Goal: Task Accomplishment & Management: Manage account settings

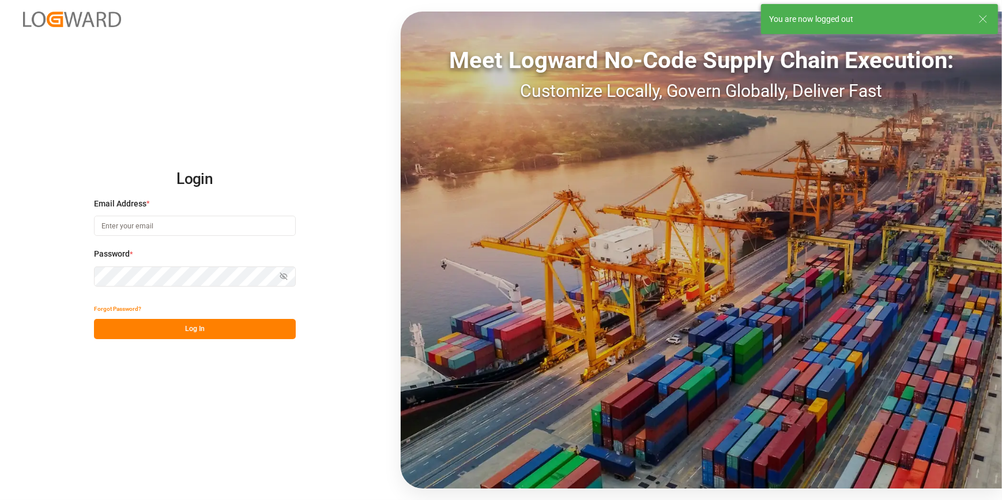
type input "amitkumar.prajapati@jamindustries.com"
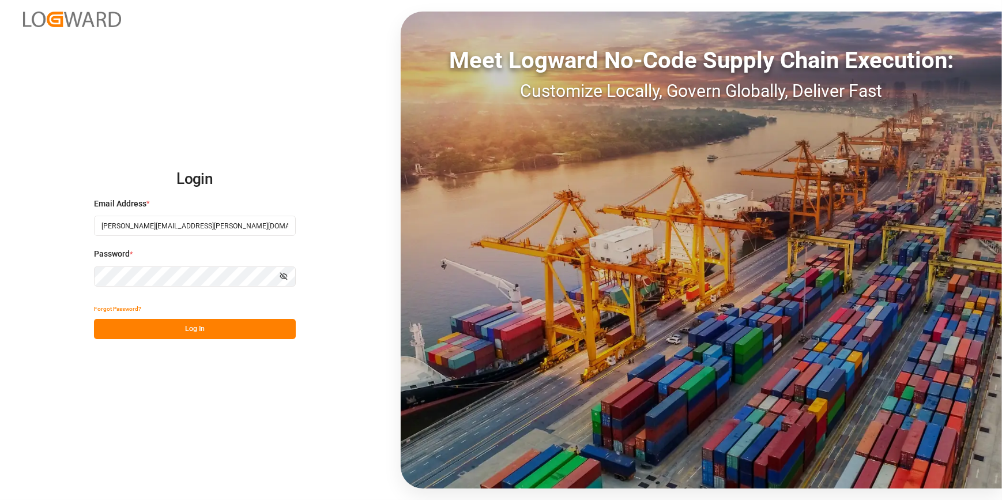
click at [218, 327] on button "Log In" at bounding box center [195, 329] width 202 height 20
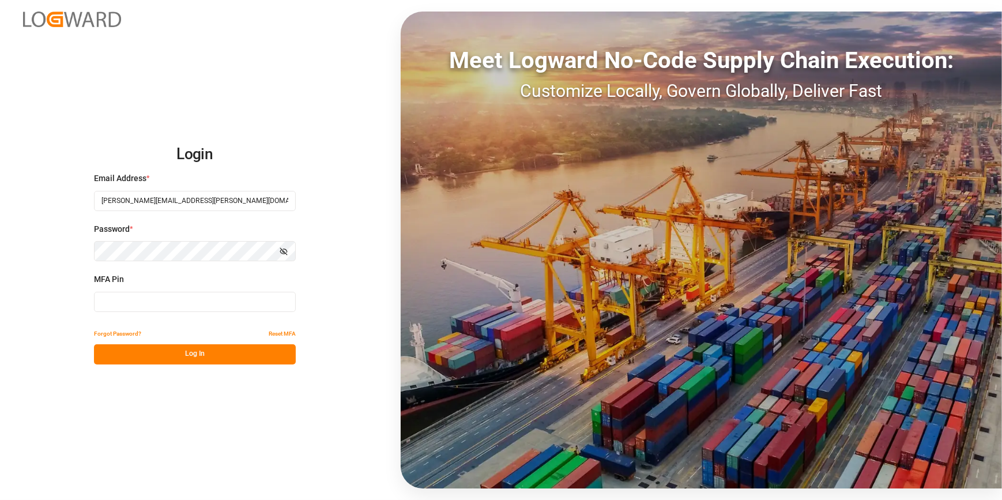
click at [207, 308] on input at bounding box center [195, 302] width 202 height 20
click at [171, 303] on input at bounding box center [195, 302] width 202 height 20
type input "820505"
click at [171, 355] on button "Log In" at bounding box center [195, 354] width 202 height 20
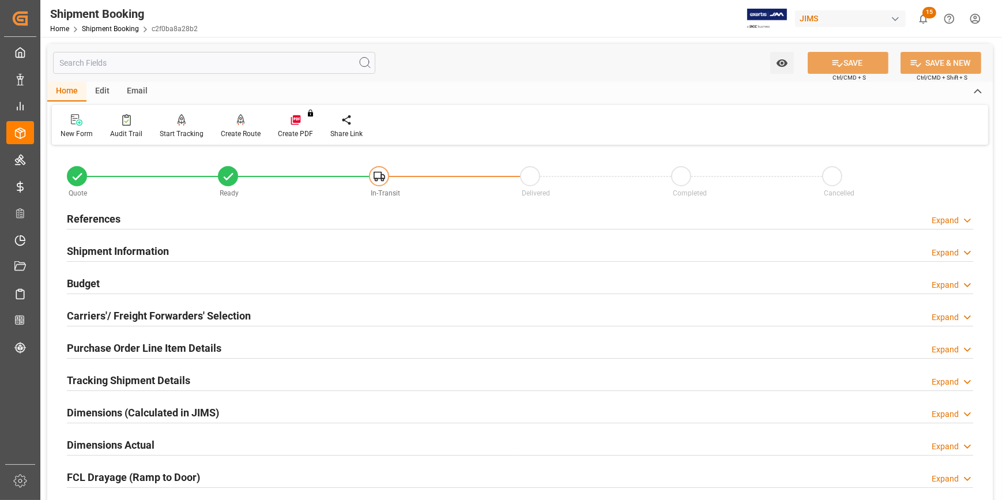
click at [254, 213] on div "References Expand" at bounding box center [520, 218] width 906 height 22
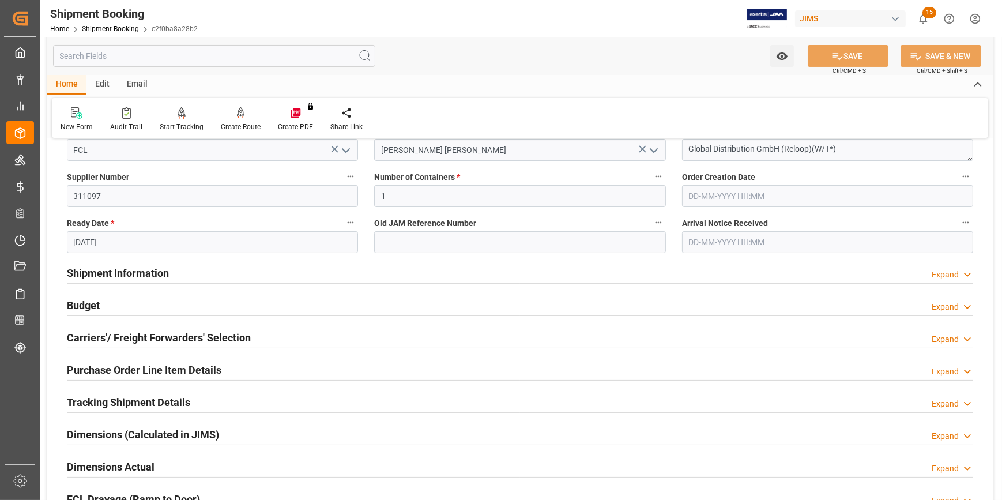
scroll to position [209, 0]
click at [245, 282] on div at bounding box center [520, 282] width 906 height 1
click at [245, 275] on div "Shipment Information Expand" at bounding box center [520, 272] width 906 height 22
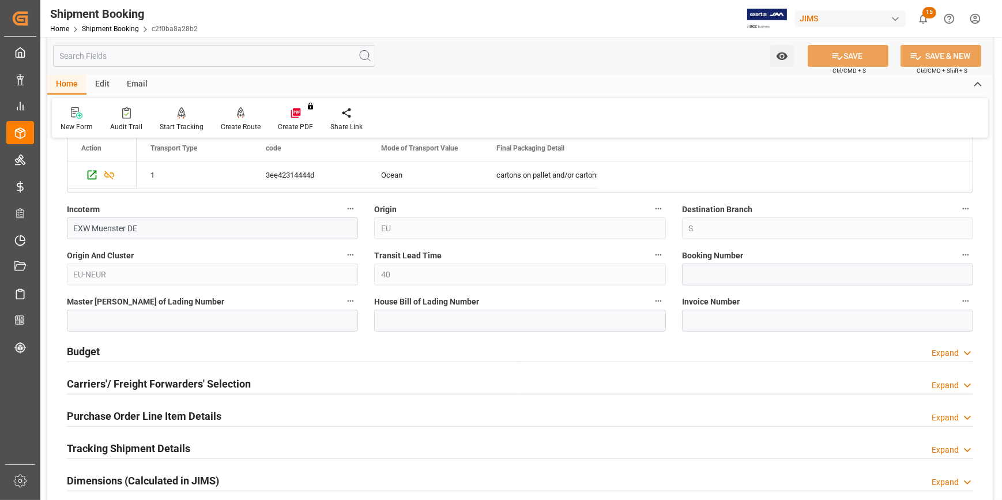
scroll to position [628, 0]
click at [144, 312] on input at bounding box center [212, 320] width 291 height 22
paste input "HBG2023236"
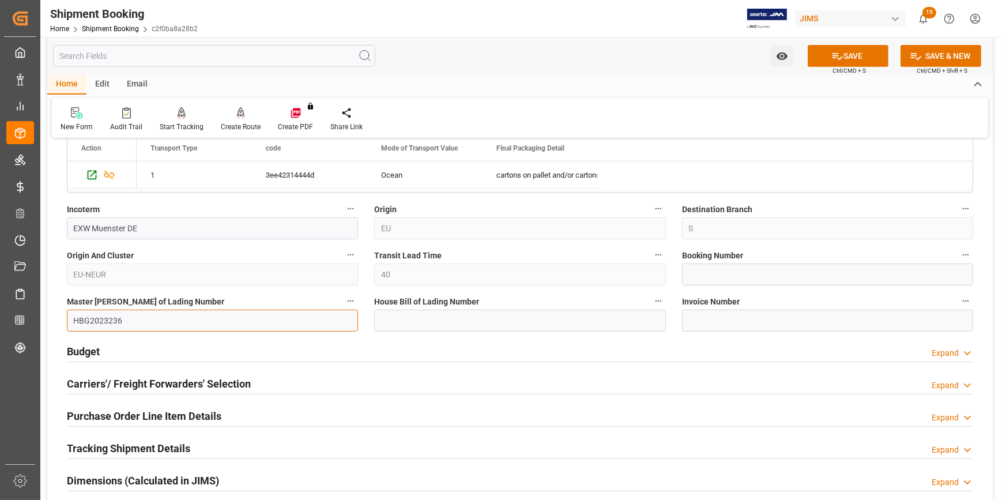
type input "HBG2023236"
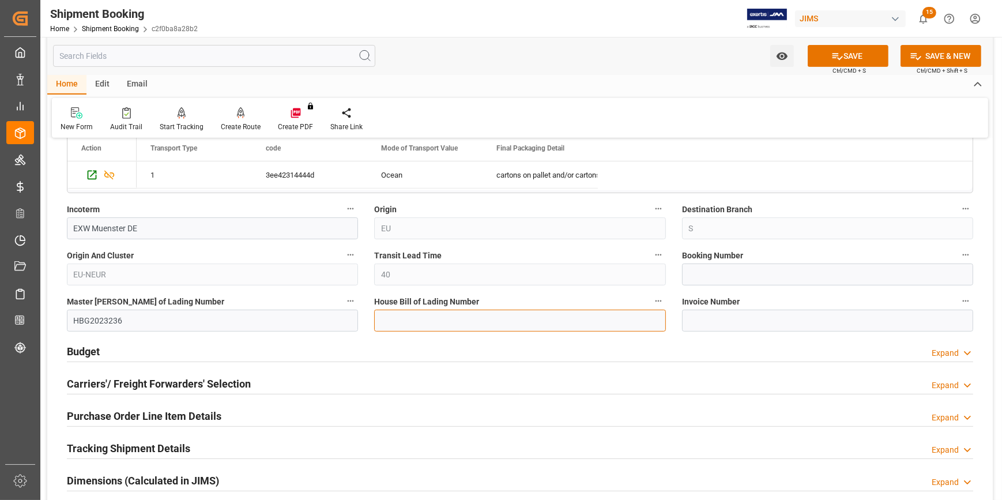
click at [457, 323] on input at bounding box center [519, 320] width 291 height 22
paste input "BANQ1068704852"
type input "BANQ1068704852"
click at [710, 274] on input at bounding box center [827, 274] width 291 height 22
paste input "1068704852"
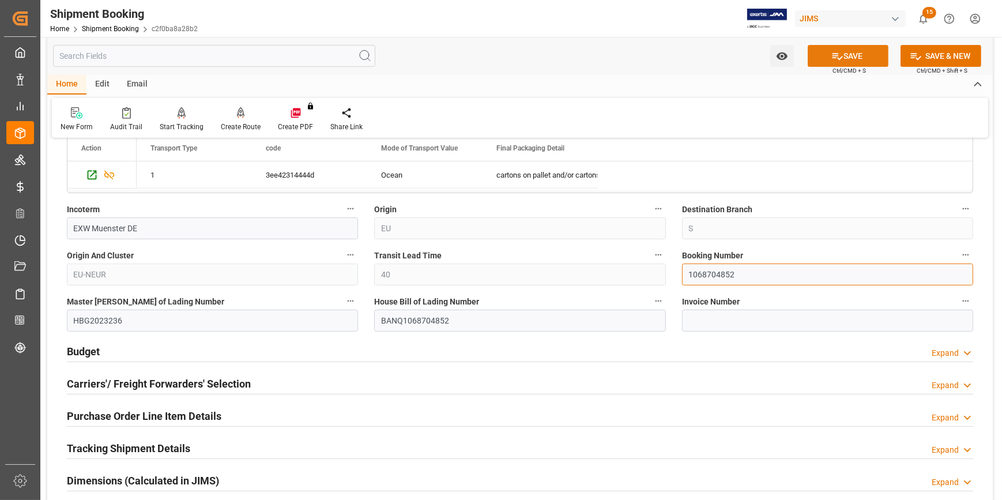
type input "1068704852"
click at [846, 58] on button "SAVE" at bounding box center [847, 56] width 81 height 22
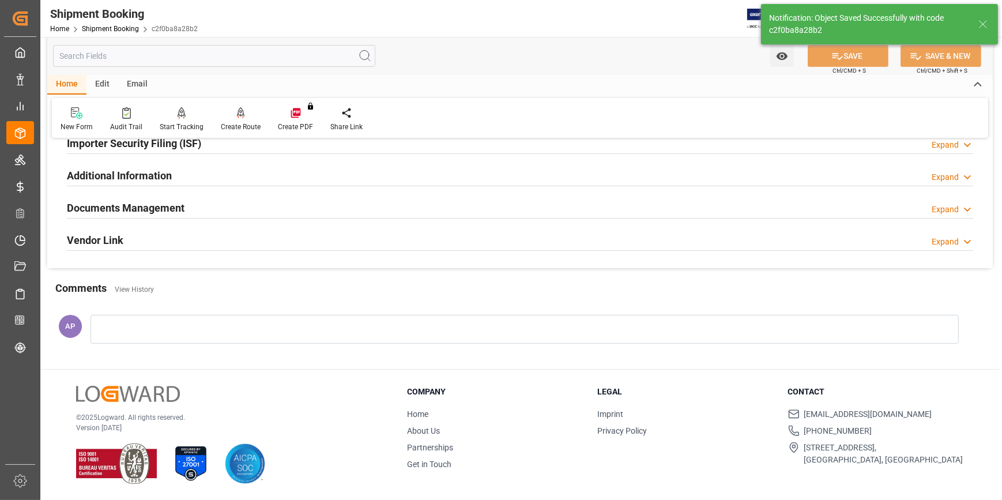
scroll to position [0, 0]
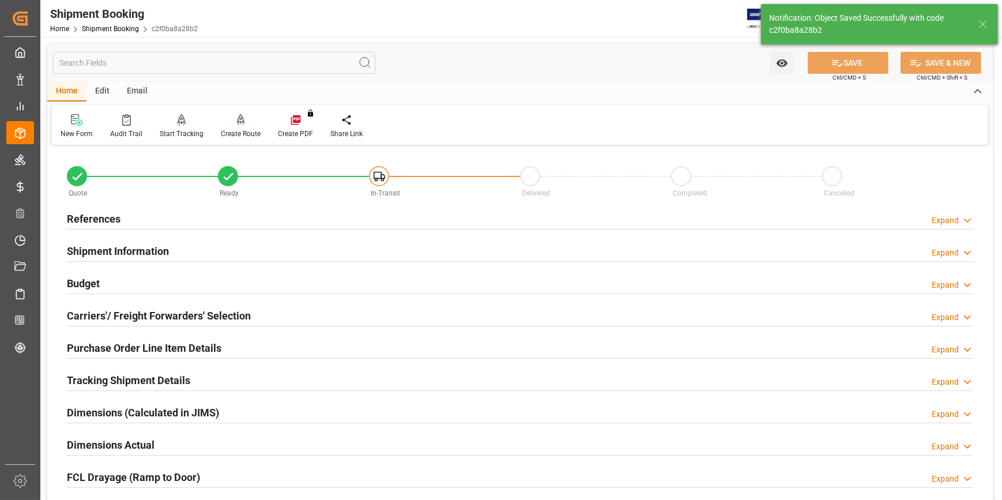
click at [186, 281] on div "Budget Expand" at bounding box center [520, 282] width 906 height 22
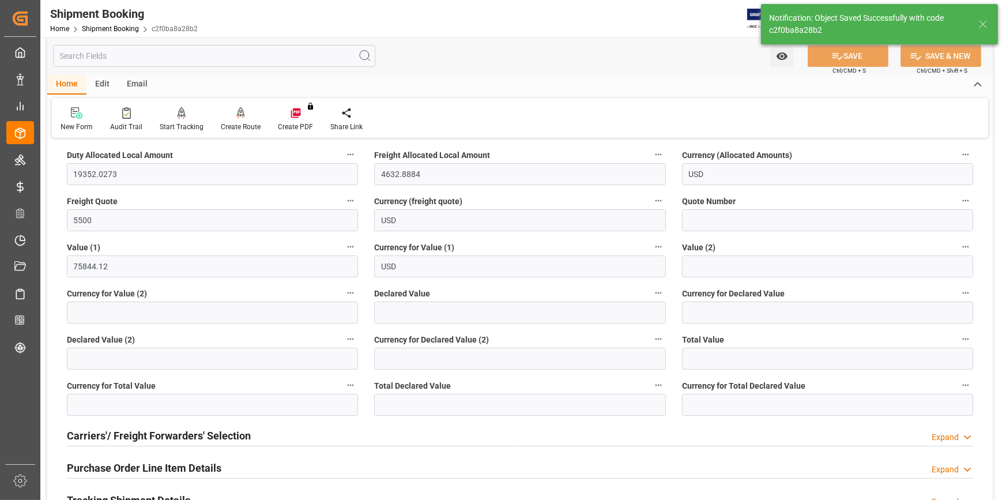
scroll to position [209, 0]
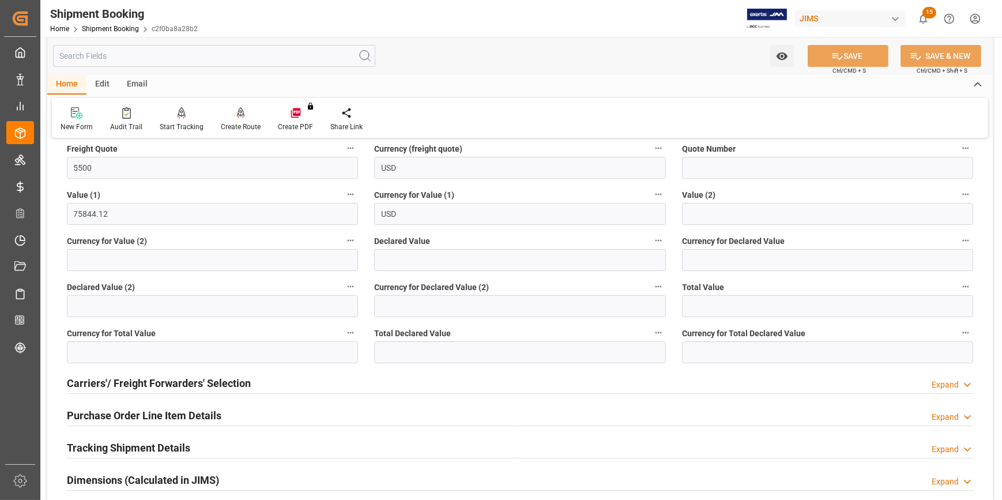
click at [294, 383] on div "Carriers'/ Freight Forwarders' Selection Expand" at bounding box center [520, 382] width 906 height 22
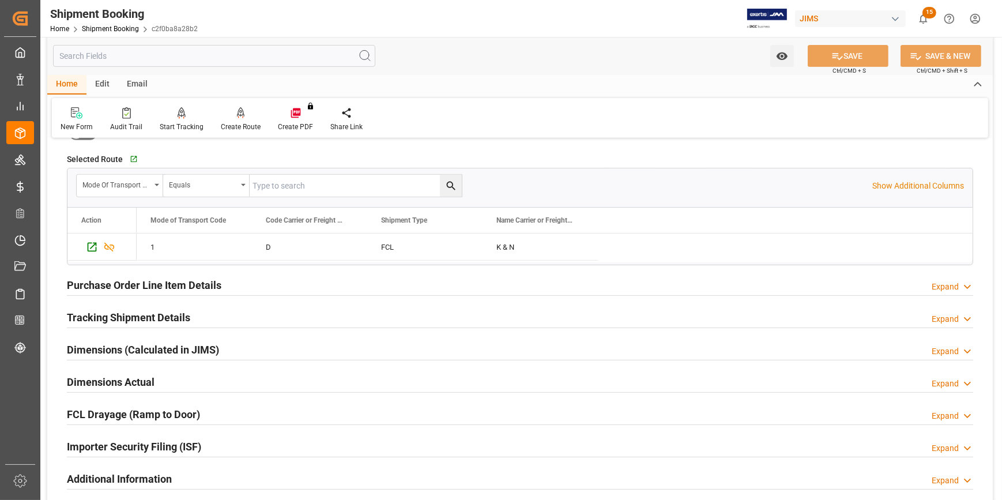
scroll to position [628, 0]
click at [249, 314] on div "Tracking Shipment Details Expand" at bounding box center [520, 316] width 906 height 22
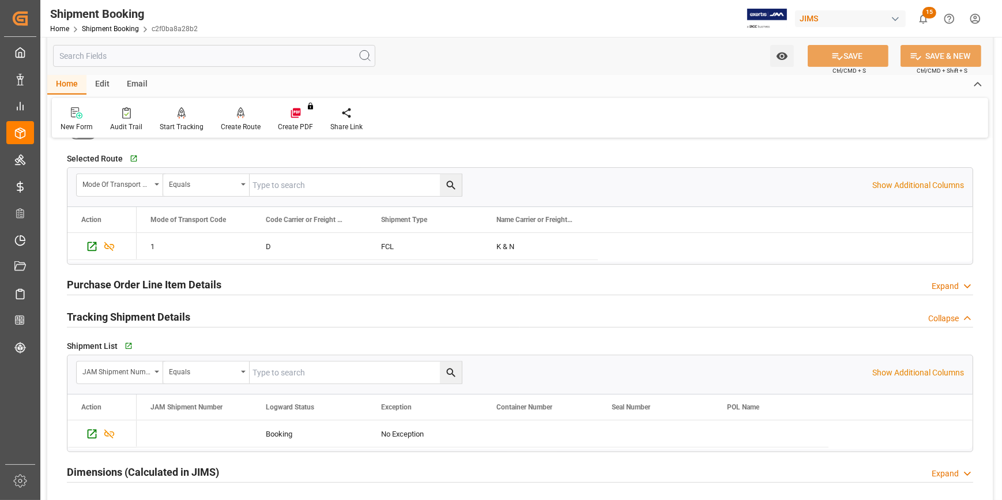
click at [258, 321] on div "Tracking Shipment Details Collapse" at bounding box center [520, 316] width 906 height 22
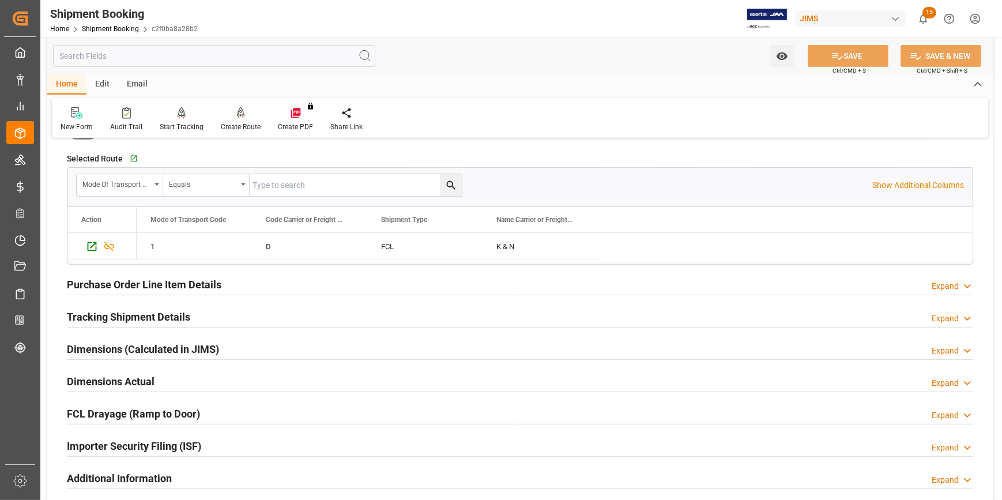
click at [258, 321] on div "Tracking Shipment Details Expand" at bounding box center [520, 316] width 906 height 22
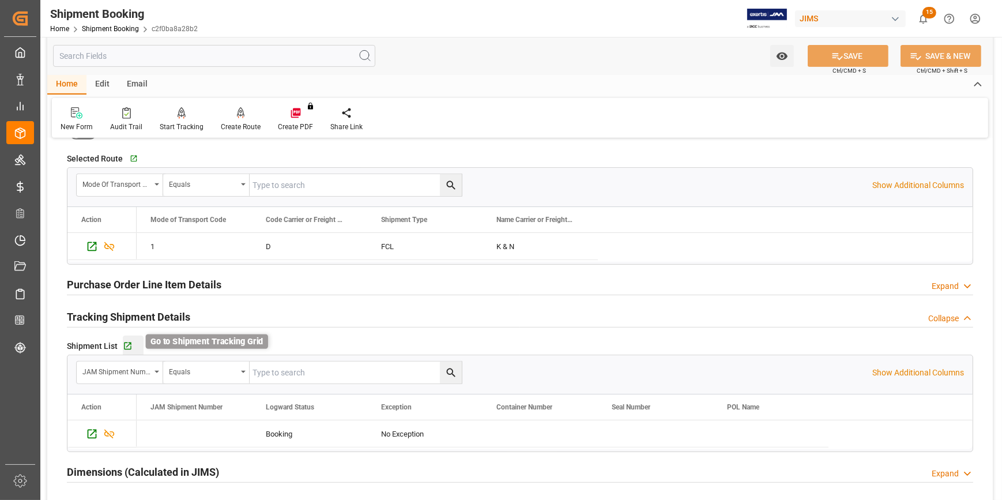
click at [131, 342] on icon "button" at bounding box center [128, 346] width 10 height 10
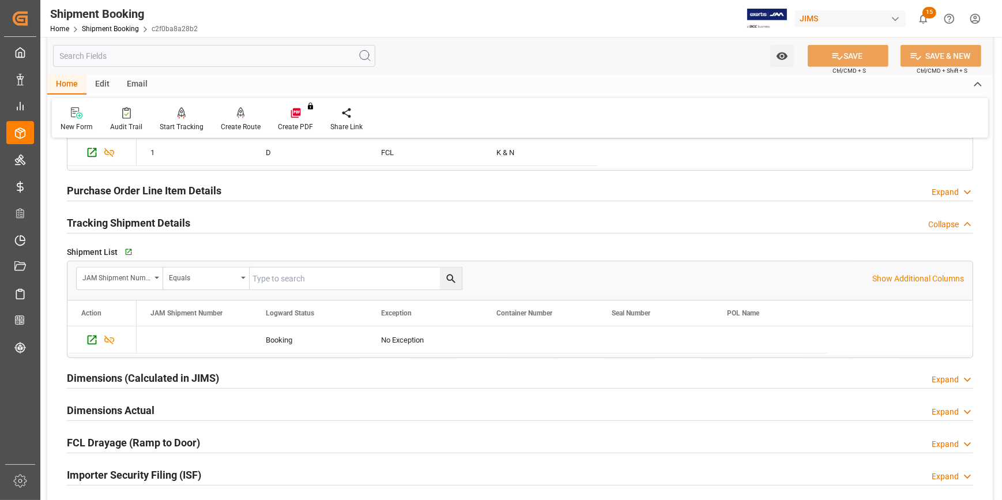
scroll to position [733, 0]
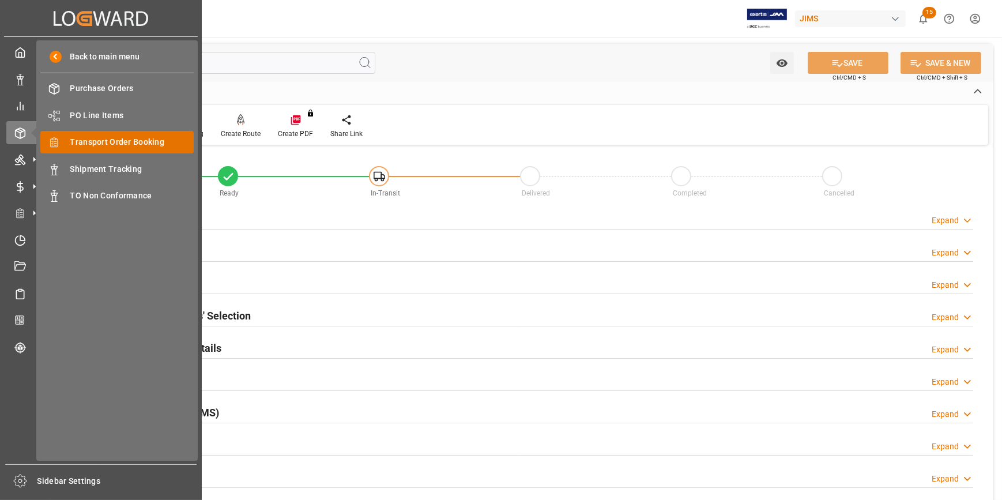
click at [106, 142] on span "Transport Order Booking" at bounding box center [132, 142] width 124 height 12
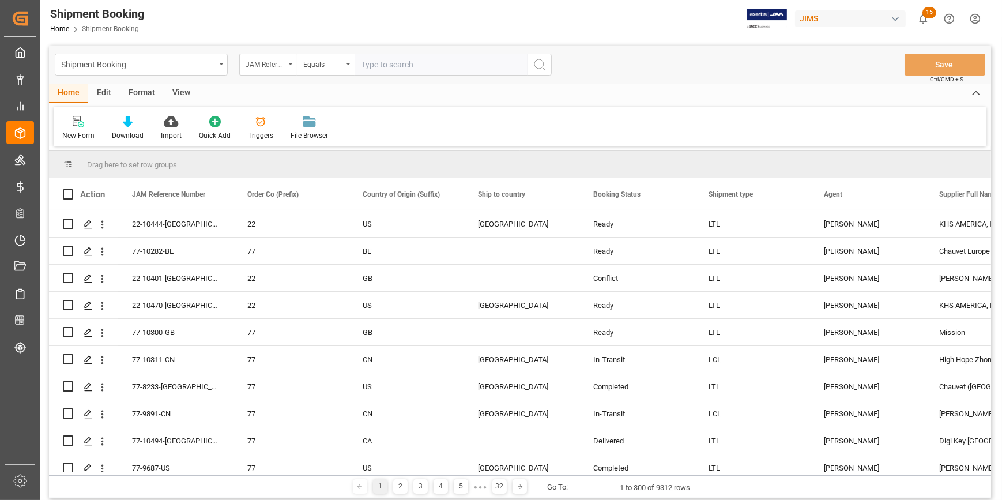
click at [401, 62] on input "text" at bounding box center [440, 65] width 173 height 22
type input "22-10066-de"
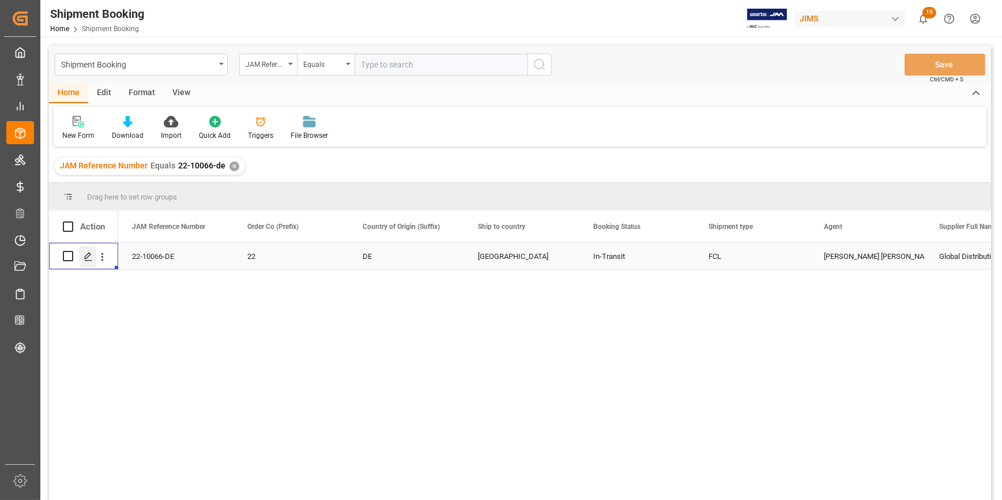
click at [86, 255] on polygon "Press SPACE to select this row." at bounding box center [88, 255] width 6 height 6
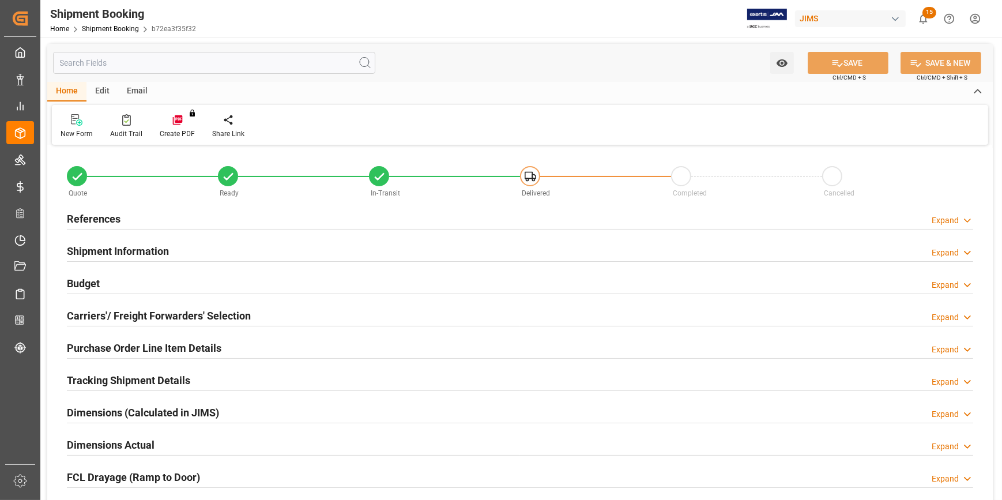
type input "1"
type input "11-07-2025"
click at [265, 225] on div "References Expand" at bounding box center [520, 218] width 906 height 22
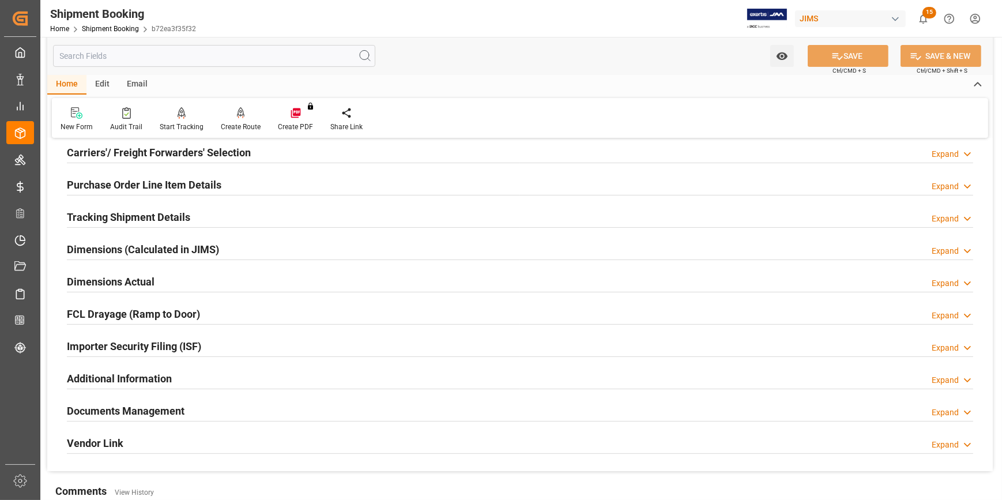
scroll to position [419, 0]
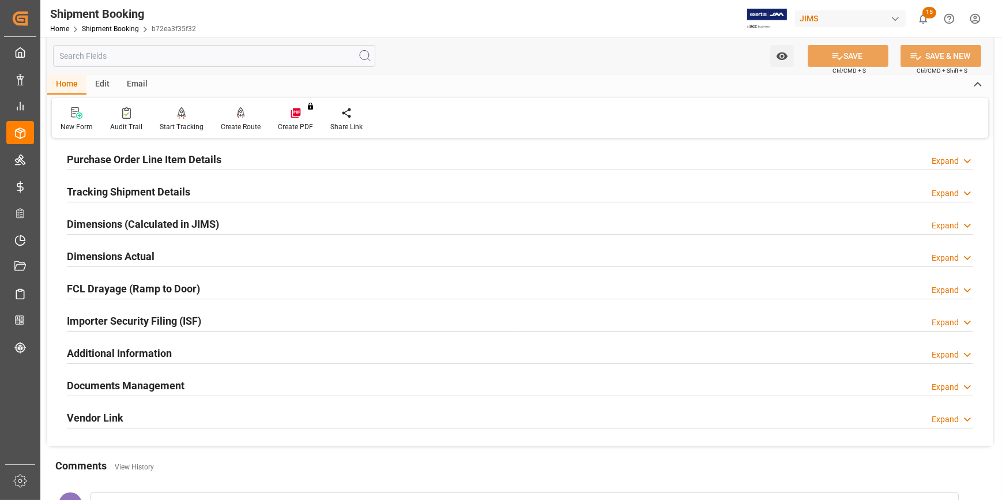
click at [267, 323] on div "Importer Security Filing (ISF) Expand" at bounding box center [520, 320] width 906 height 22
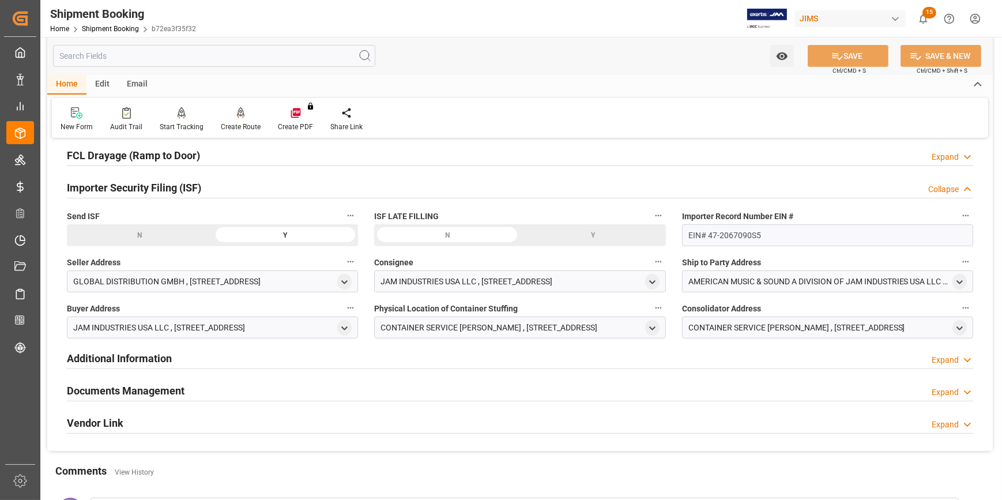
scroll to position [576, 0]
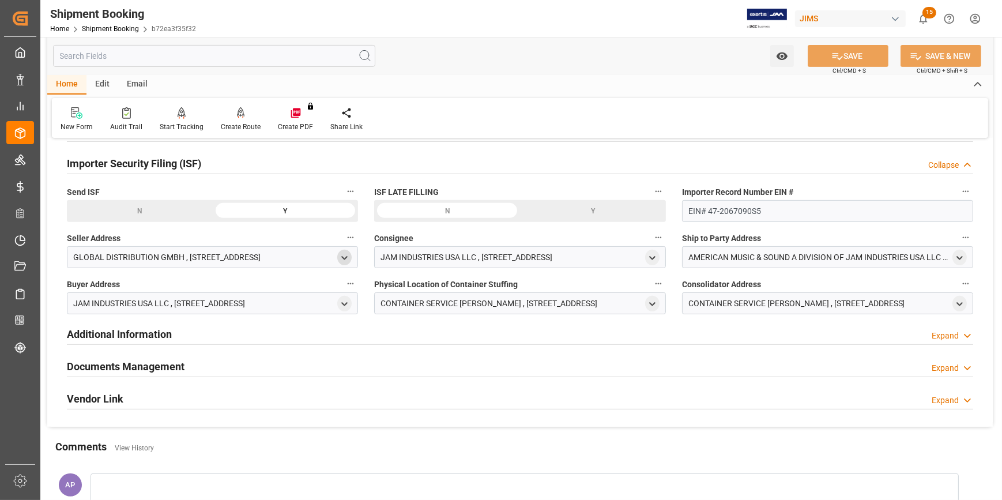
click at [341, 260] on icon "open menu" at bounding box center [344, 258] width 10 height 10
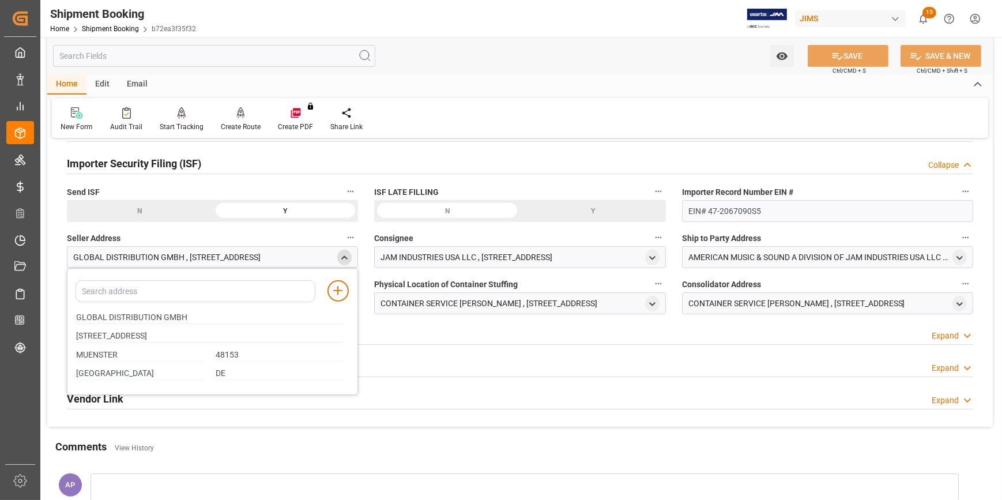
click at [344, 251] on div "close menu" at bounding box center [344, 258] width 14 height 16
click at [650, 303] on polyline "open menu" at bounding box center [652, 304] width 5 height 2
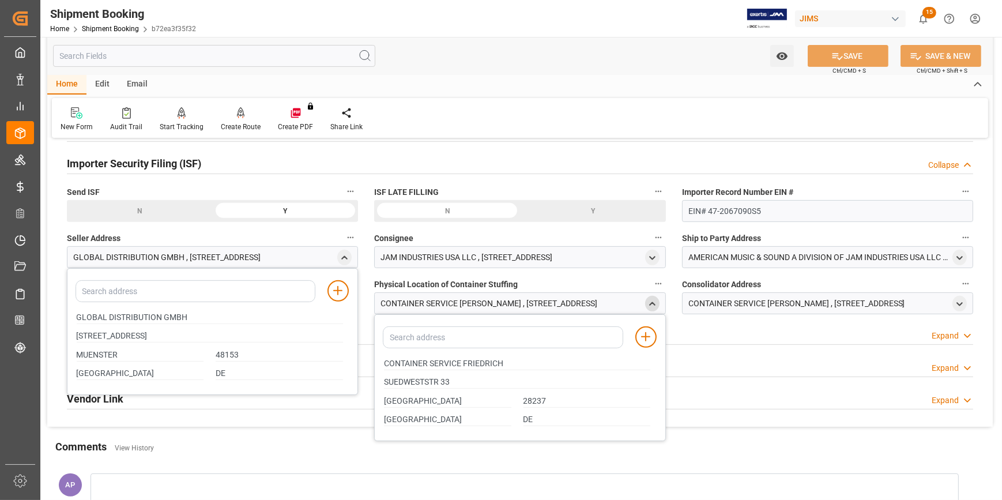
drag, startPoint x: 381, startPoint y: 361, endPoint x: 431, endPoint y: 365, distance: 49.8
click at [431, 365] on div "CONTAINER SERVICE FRIEDRICH" at bounding box center [517, 363] width 278 height 19
drag, startPoint x: 428, startPoint y: 362, endPoint x: 349, endPoint y: 360, distance: 79.0
click at [961, 300] on icon "open menu" at bounding box center [959, 304] width 10 height 10
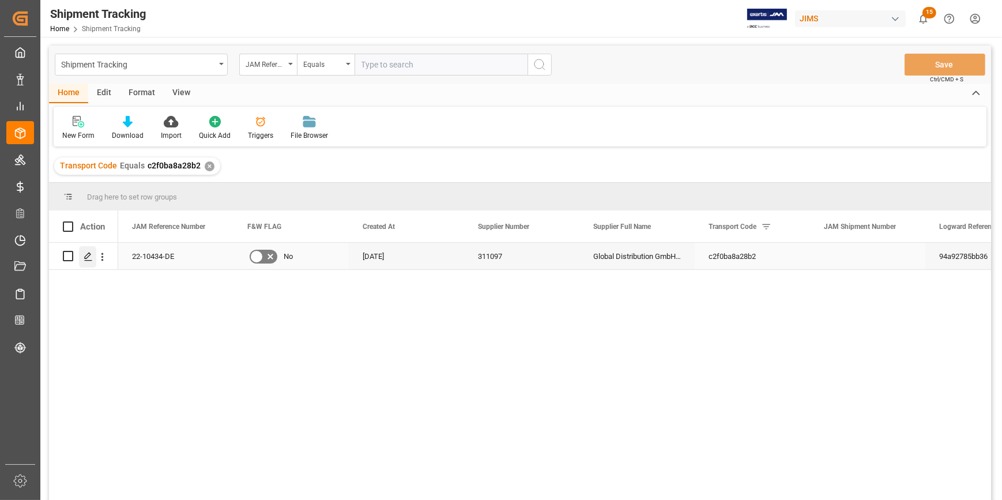
click at [89, 255] on icon "Press SPACE to select this row." at bounding box center [88, 256] width 9 height 9
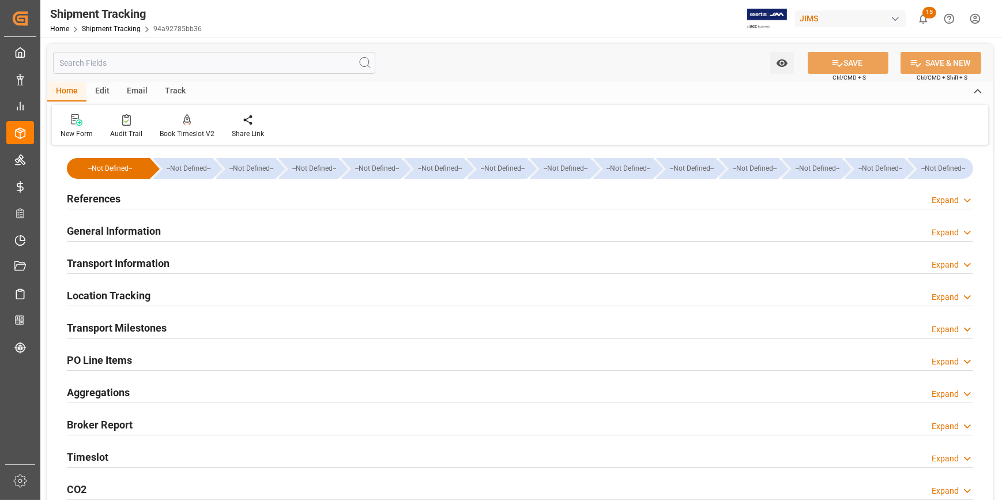
type input "05-08-2025"
click at [236, 201] on div "References Expand" at bounding box center [520, 198] width 906 height 22
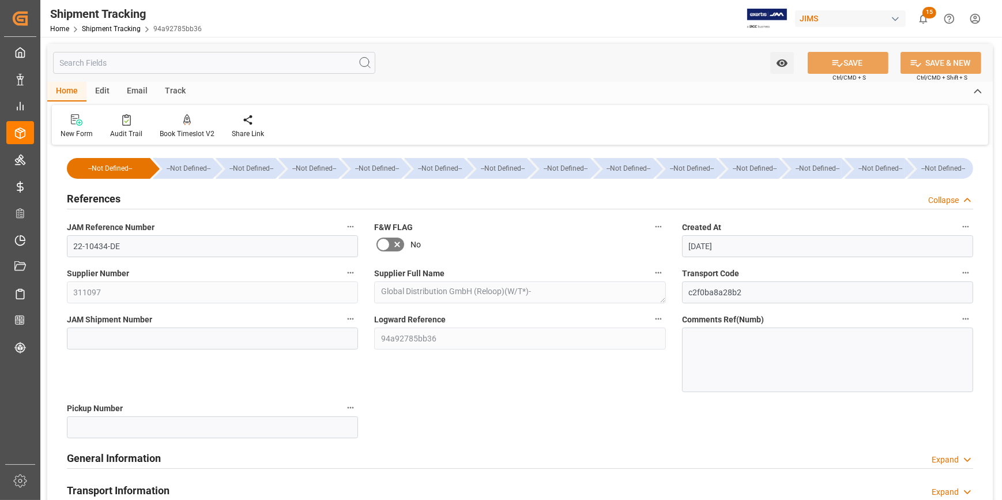
scroll to position [104, 0]
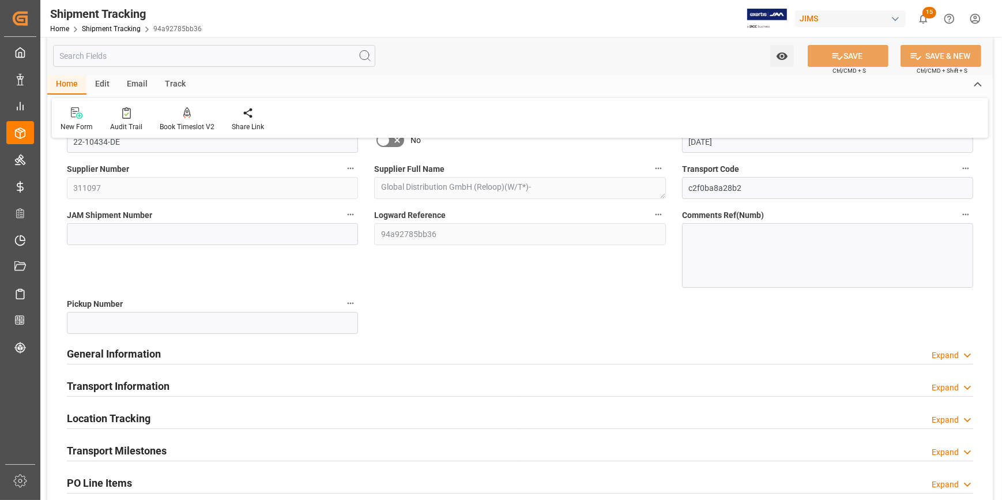
click at [338, 352] on div "General Information Expand" at bounding box center [520, 353] width 906 height 22
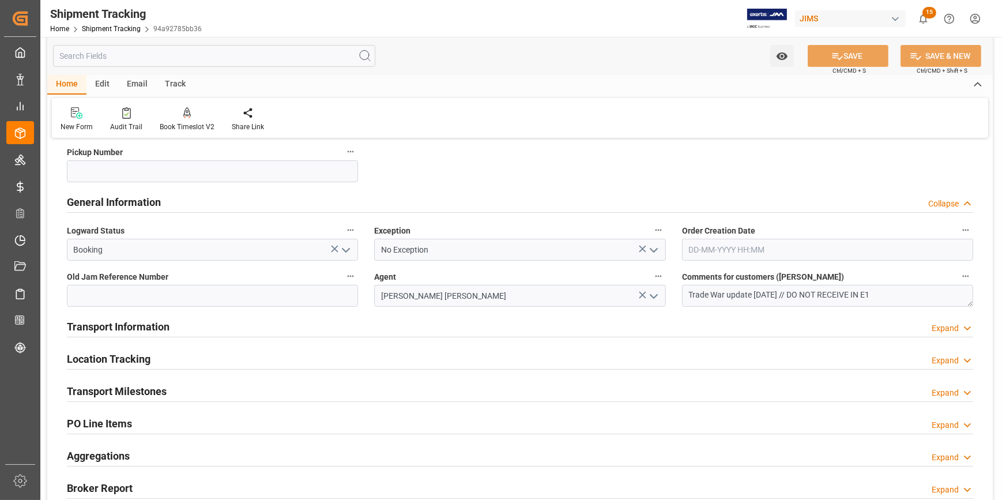
scroll to position [262, 0]
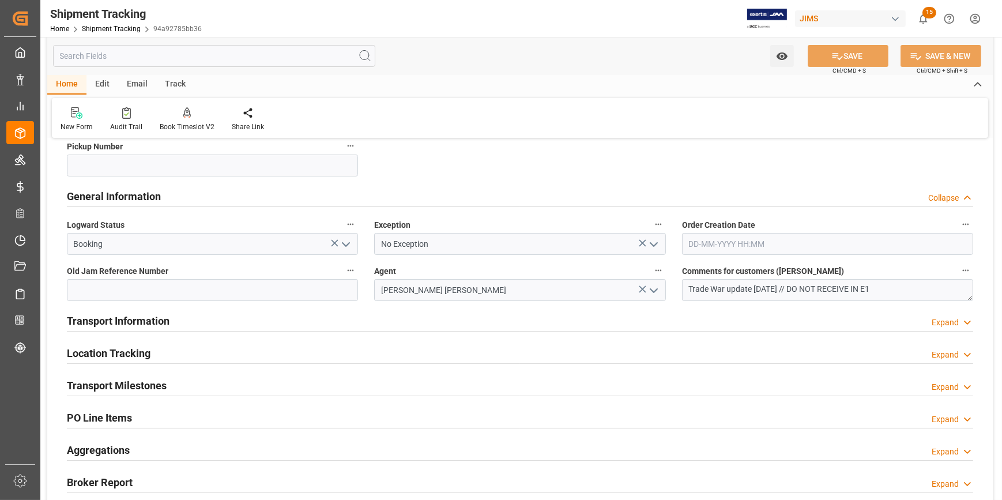
drag, startPoint x: 337, startPoint y: 323, endPoint x: 345, endPoint y: 323, distance: 8.1
click at [336, 323] on div "Transport Information Expand" at bounding box center [520, 320] width 906 height 22
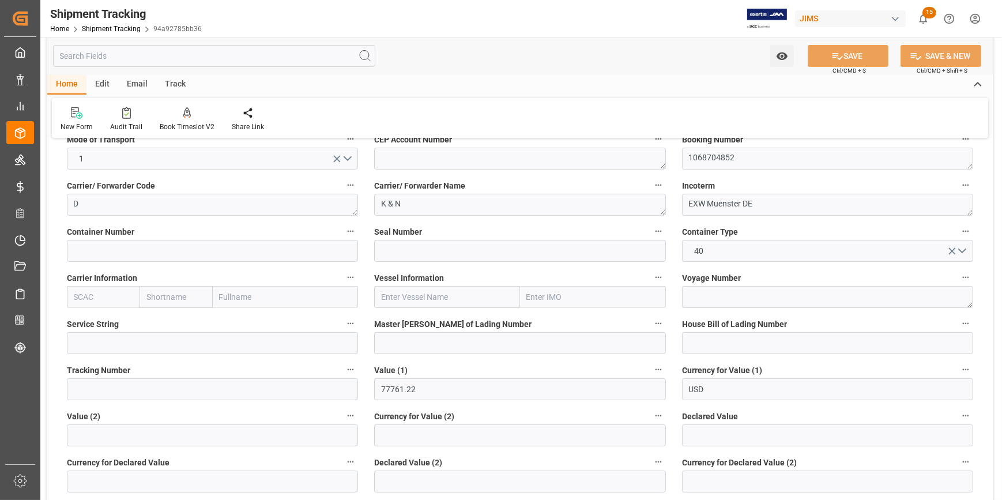
scroll to position [524, 0]
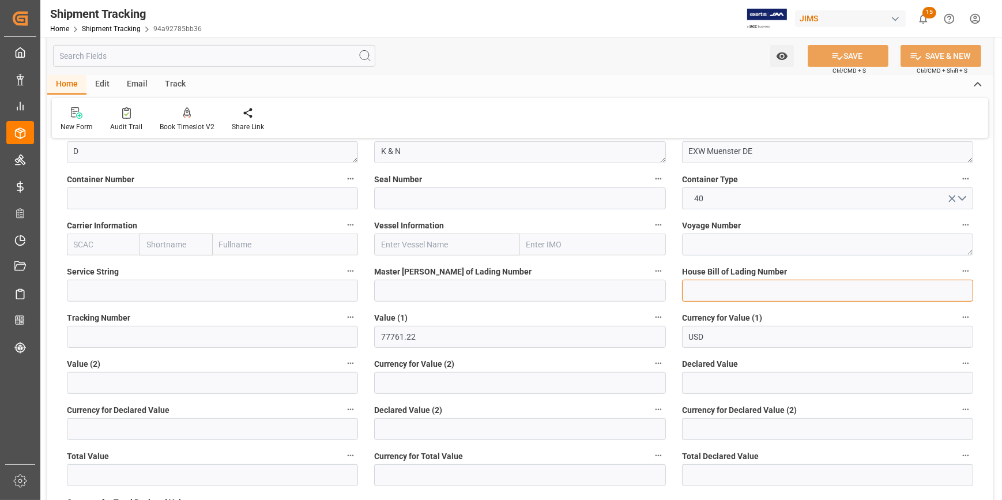
click at [697, 291] on input at bounding box center [827, 291] width 291 height 22
paste input "HBG2023236"
type input "HBG2023236"
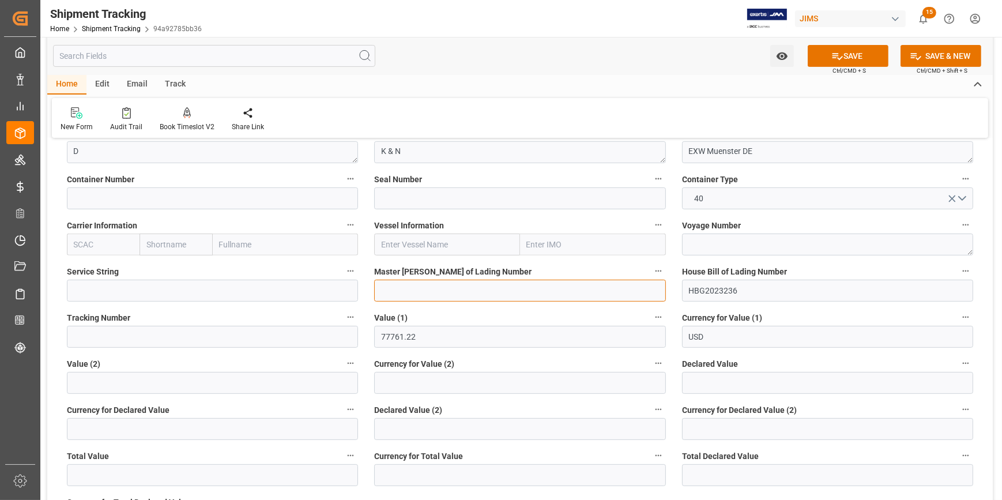
click at [524, 293] on input at bounding box center [519, 291] width 291 height 22
paste input "HBG2023236"
type input "HBG2023236"
drag, startPoint x: 680, startPoint y: 289, endPoint x: 670, endPoint y: 289, distance: 9.2
click at [670, 289] on div "--Not Defined-- --Not Defined-- --Not Defined-- --Not Defined-- --Not Defined--…" at bounding box center [519, 215] width 945 height 1182
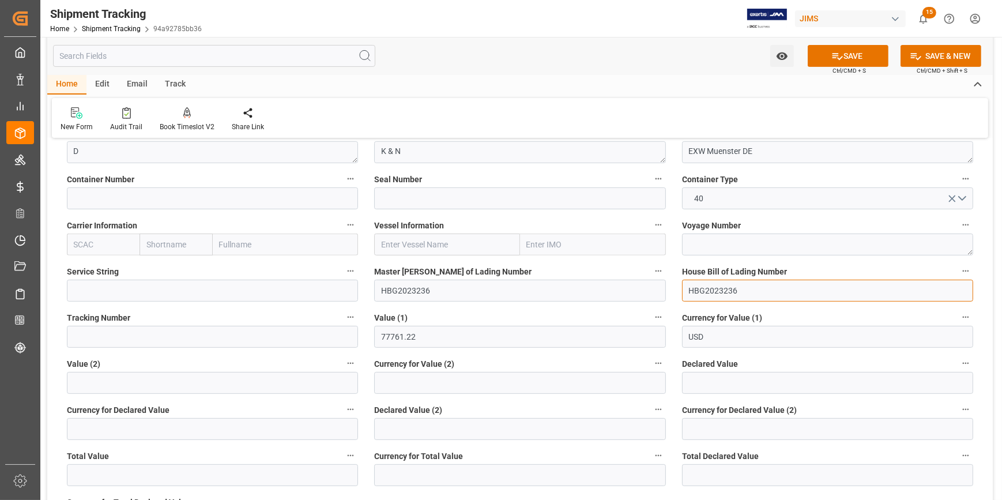
paste input "BANQ1068704852"
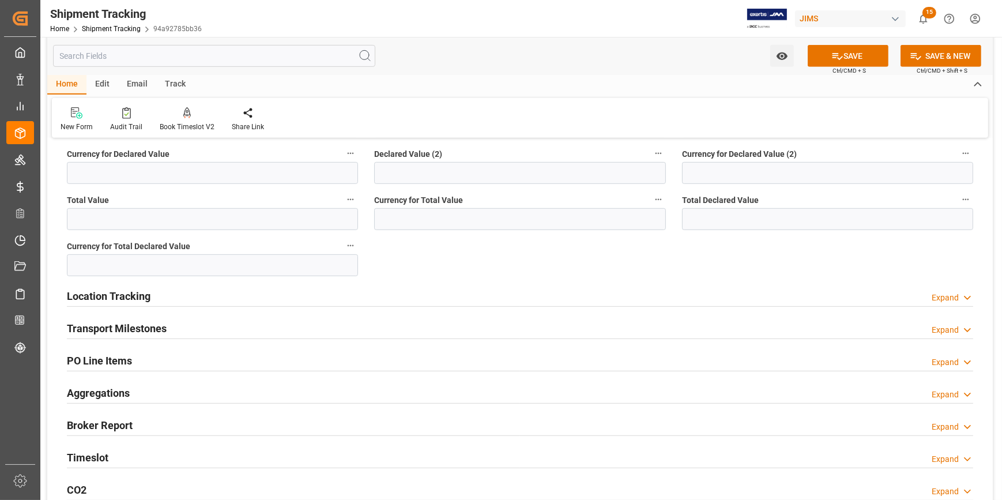
scroll to position [786, 0]
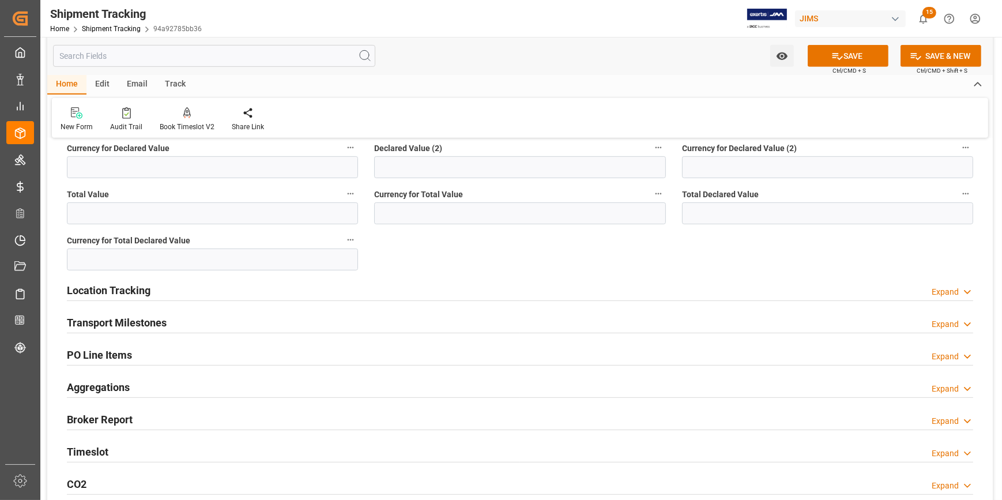
type input "BANQ1068704852"
click at [311, 289] on div "Location Tracking Expand" at bounding box center [520, 289] width 906 height 22
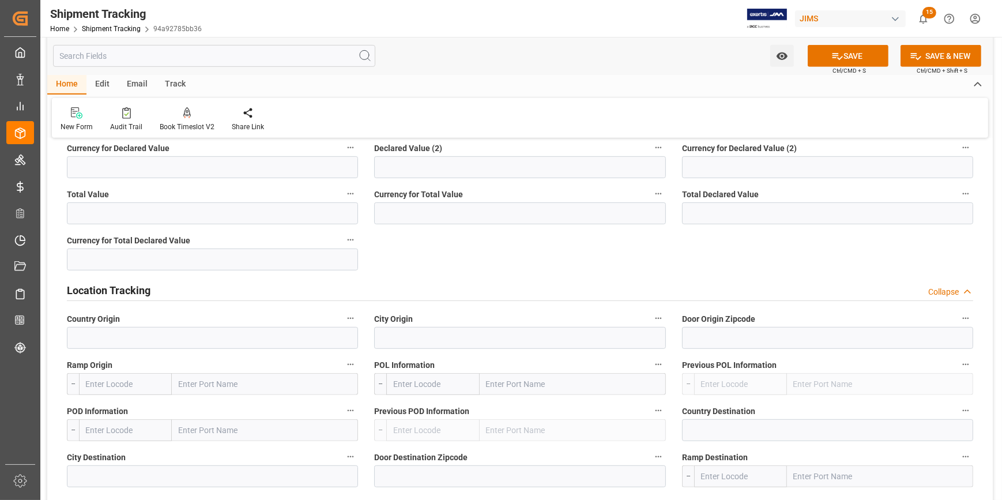
click at [311, 290] on div "Location Tracking Collapse" at bounding box center [520, 289] width 906 height 22
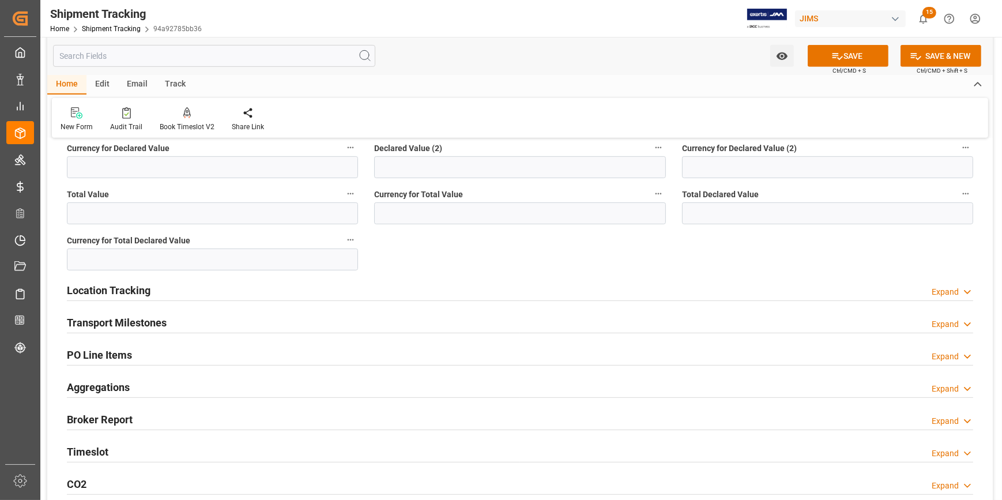
click at [303, 320] on div "Transport Milestones Expand" at bounding box center [520, 322] width 906 height 22
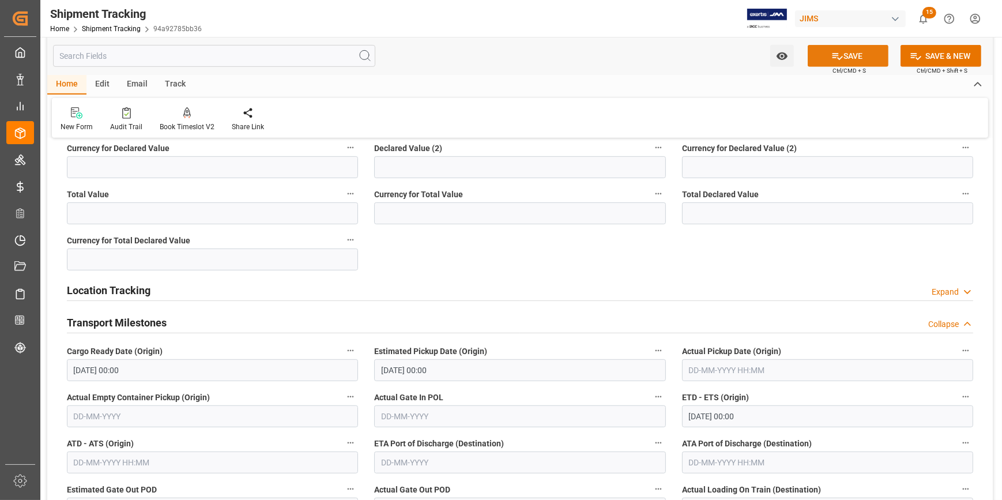
click at [847, 48] on button "SAVE" at bounding box center [847, 56] width 81 height 22
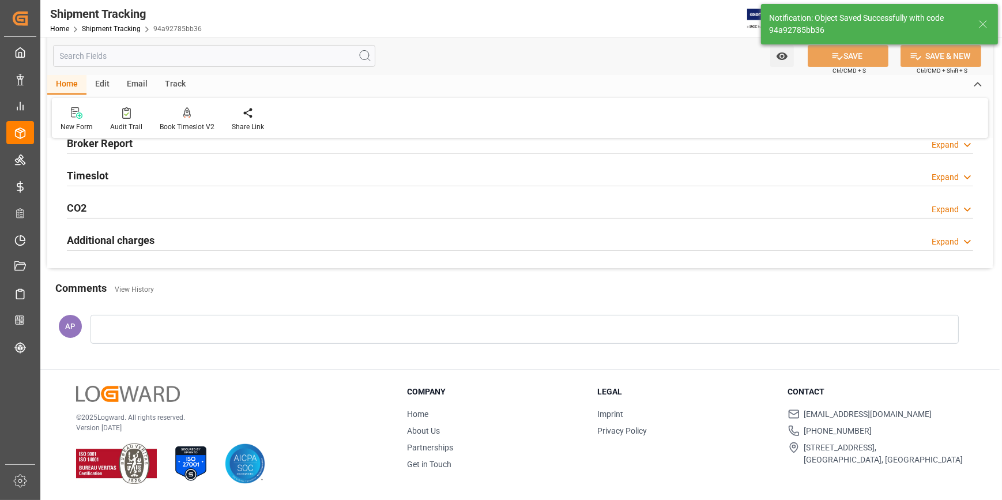
scroll to position [6, 0]
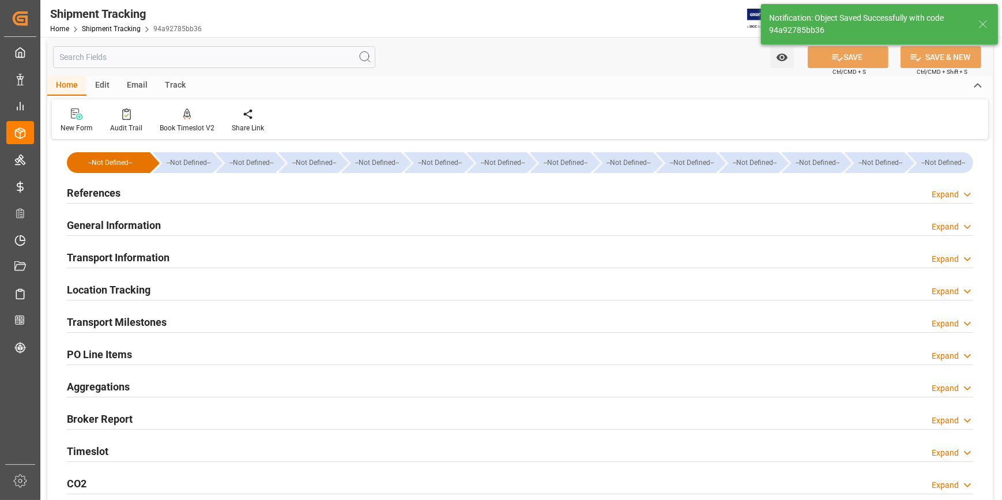
click at [299, 196] on div "References Expand" at bounding box center [520, 192] width 906 height 22
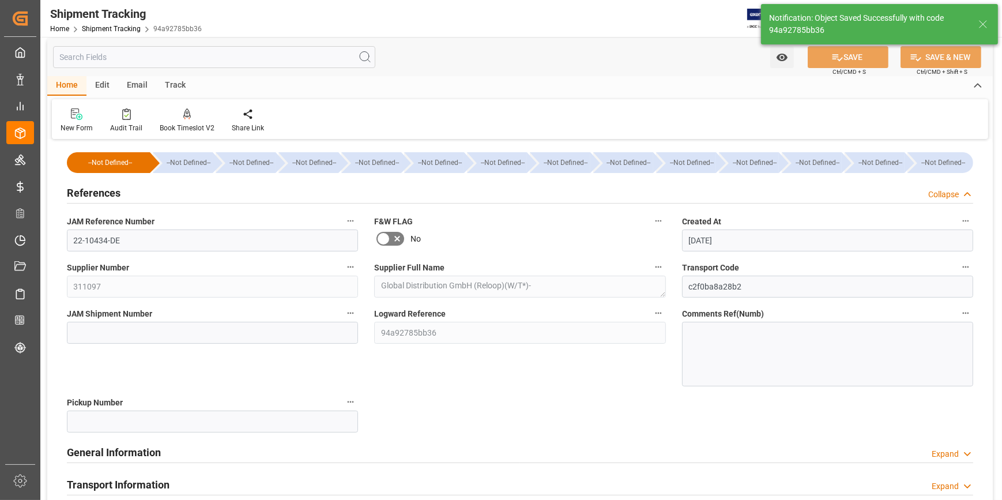
scroll to position [233, 0]
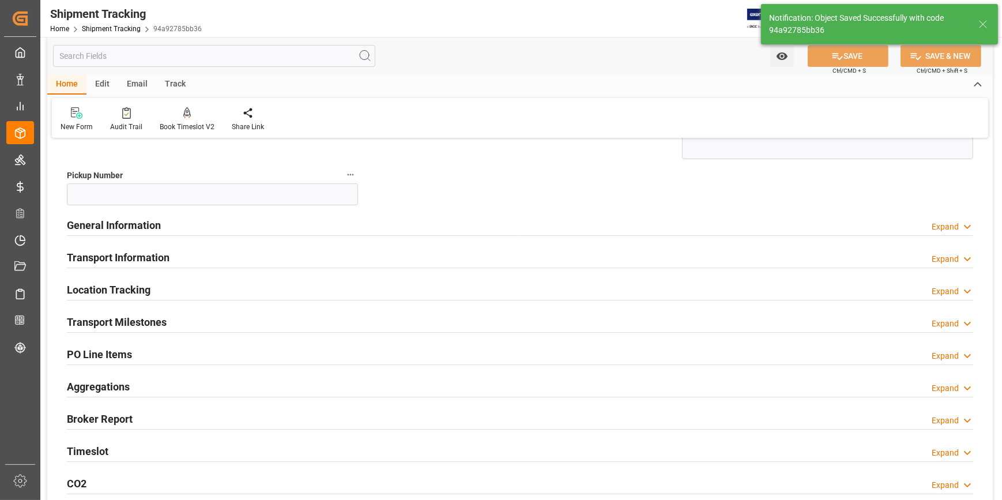
click at [255, 225] on div "General Information Expand" at bounding box center [520, 224] width 906 height 22
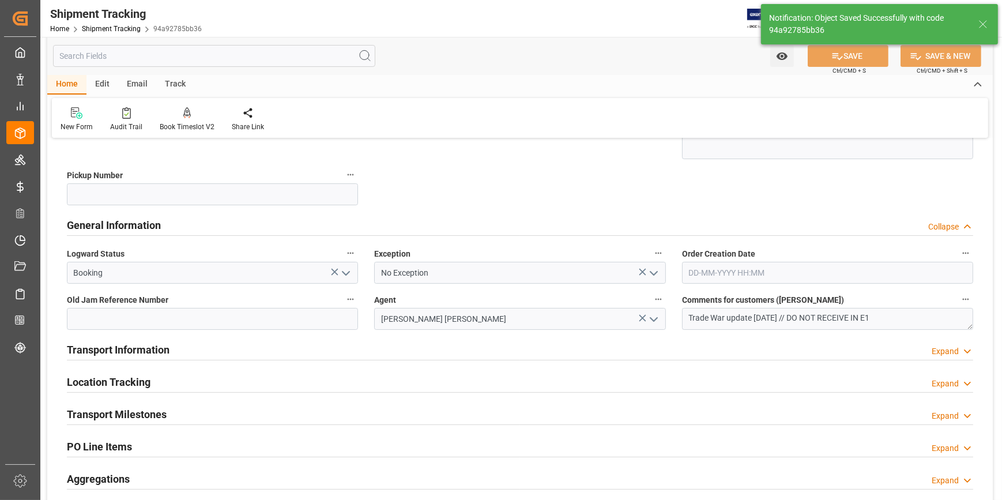
scroll to position [324, 0]
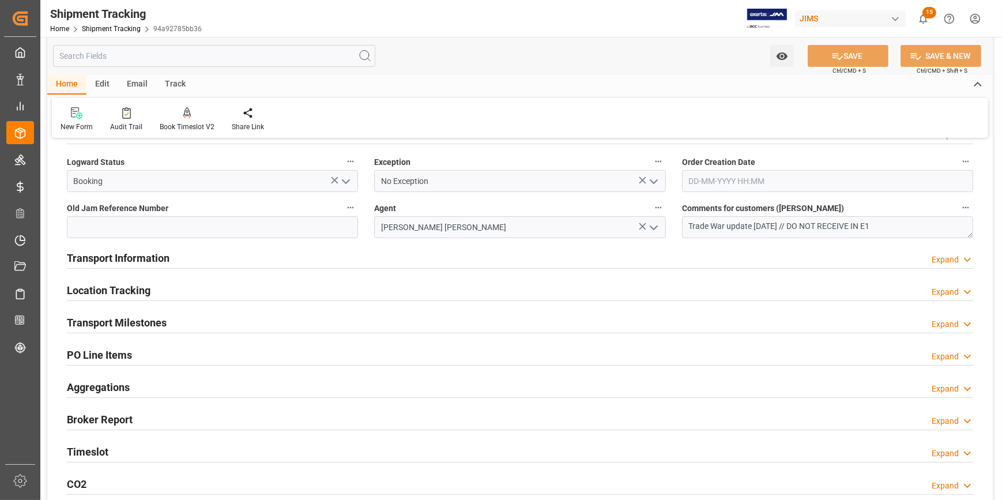
click at [290, 259] on div "Transport Information Expand" at bounding box center [520, 257] width 906 height 22
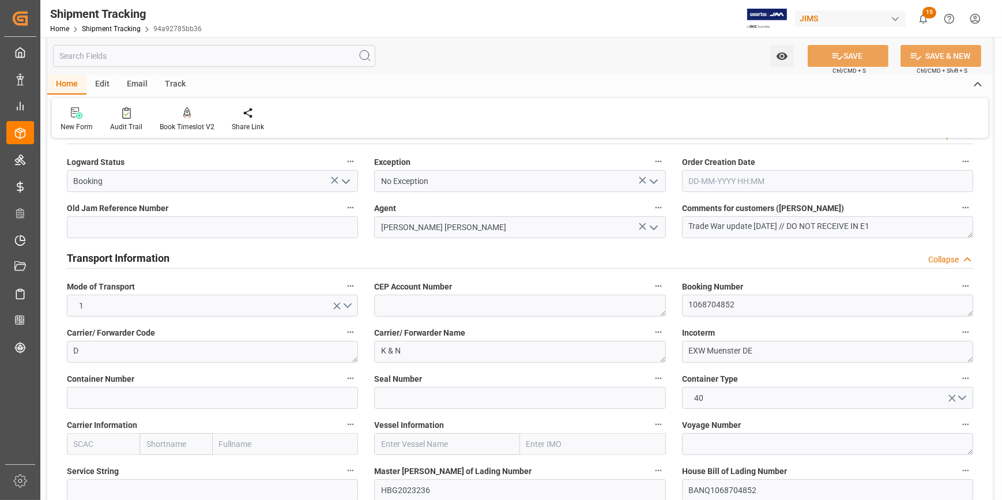
scroll to position [786, 0]
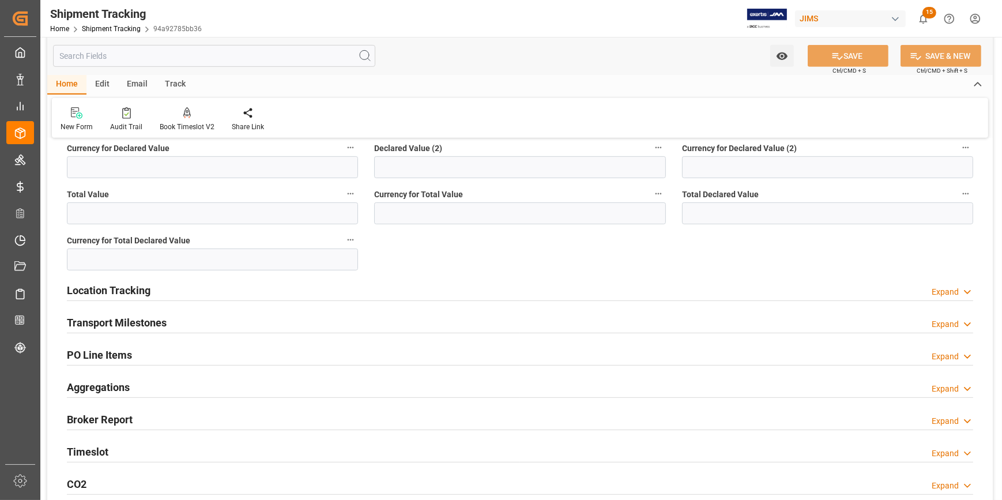
click at [246, 295] on div "Location Tracking Expand" at bounding box center [520, 289] width 906 height 22
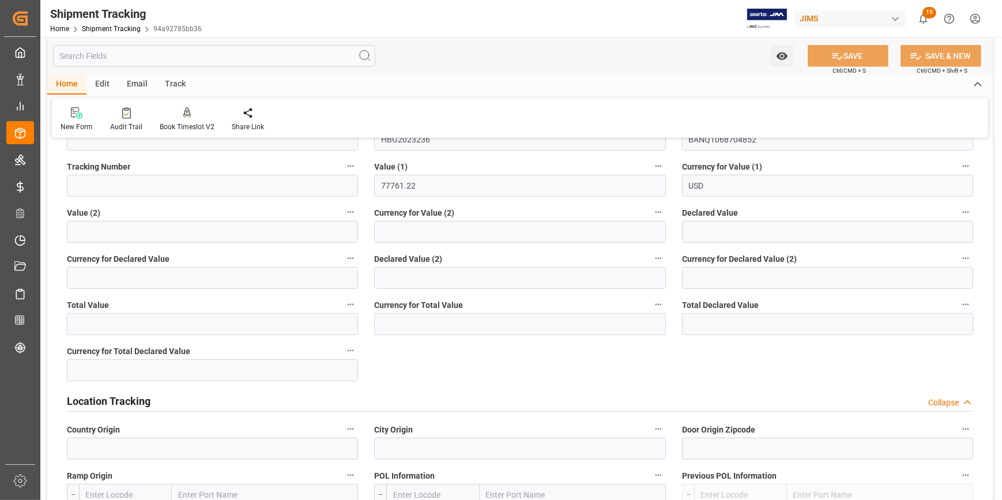
scroll to position [733, 0]
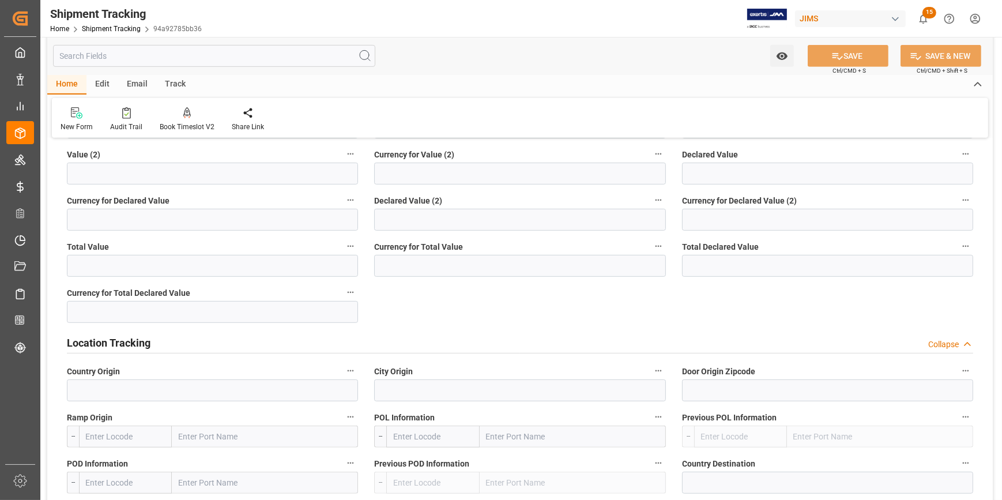
click at [271, 341] on div "Location Tracking Collapse" at bounding box center [520, 342] width 906 height 22
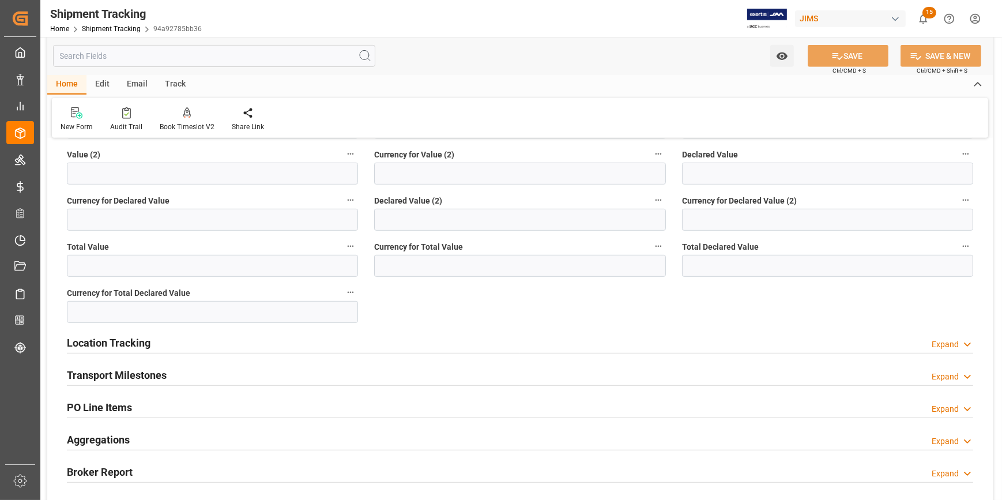
click at [219, 374] on div "Transport Milestones Expand" at bounding box center [520, 374] width 906 height 22
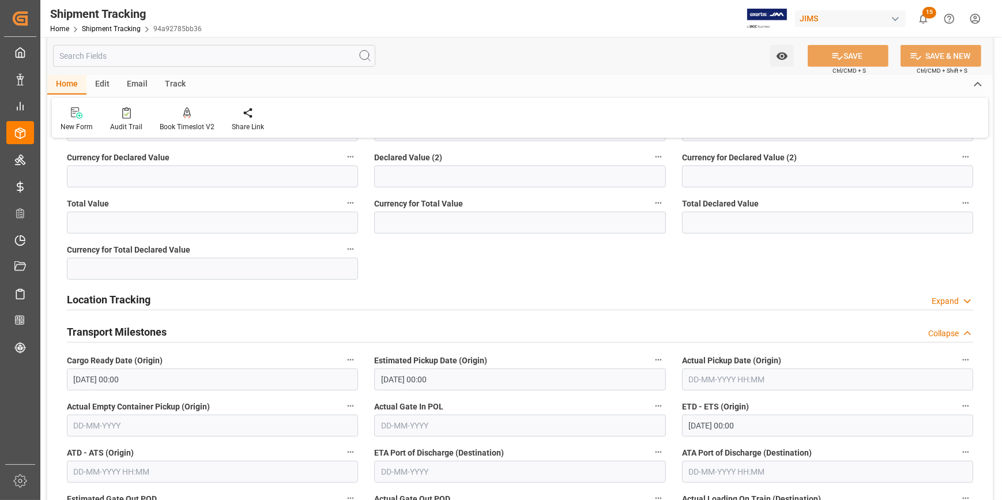
scroll to position [838, 0]
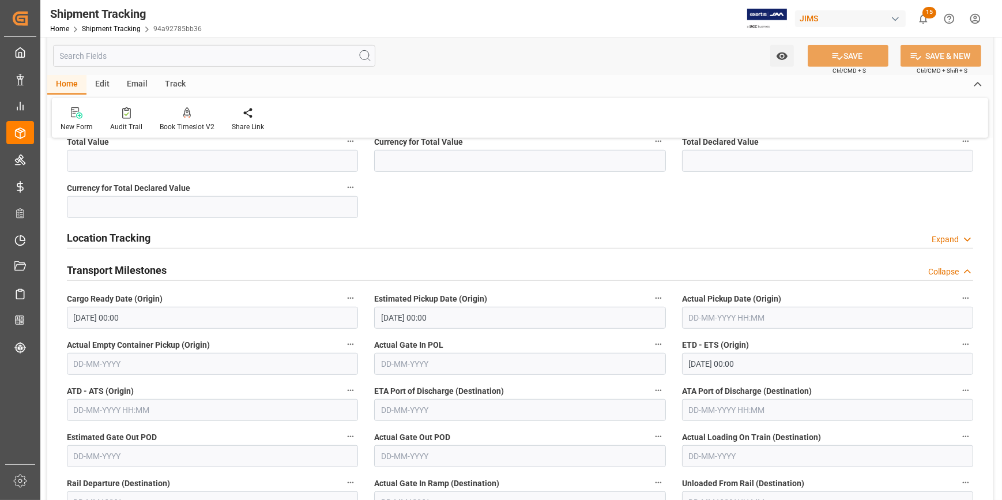
click at [704, 308] on input "text" at bounding box center [827, 318] width 291 height 22
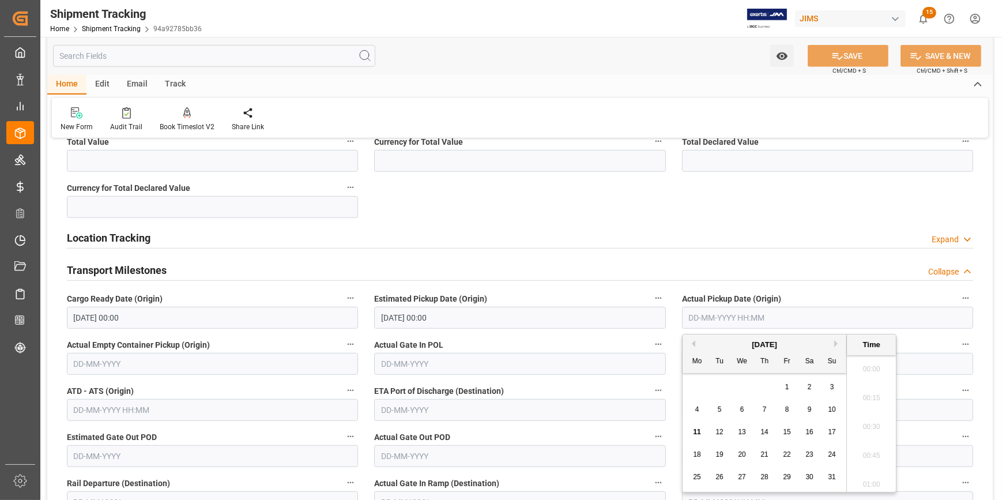
scroll to position [1560, 0]
click at [542, 326] on input "15-08-2025 00:00" at bounding box center [519, 318] width 291 height 22
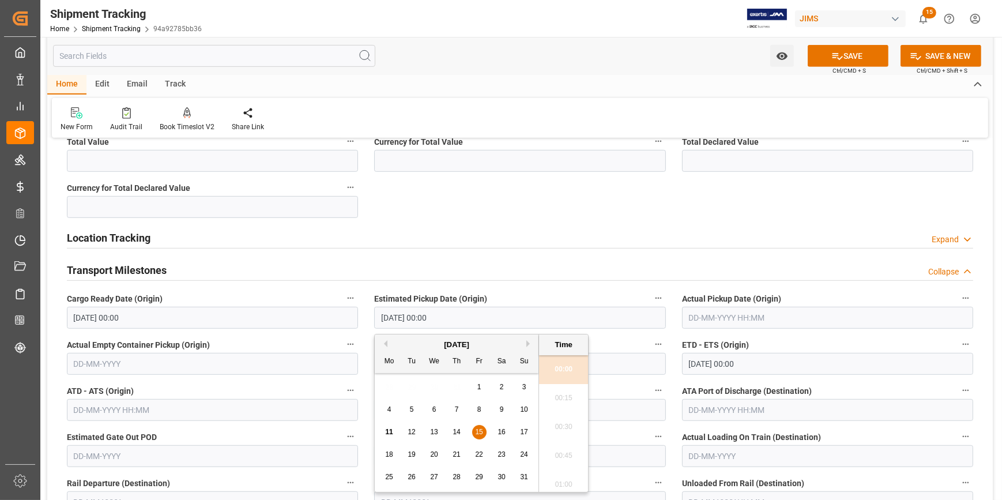
click at [719, 356] on input "20-08-2025 00:00" at bounding box center [827, 364] width 291 height 22
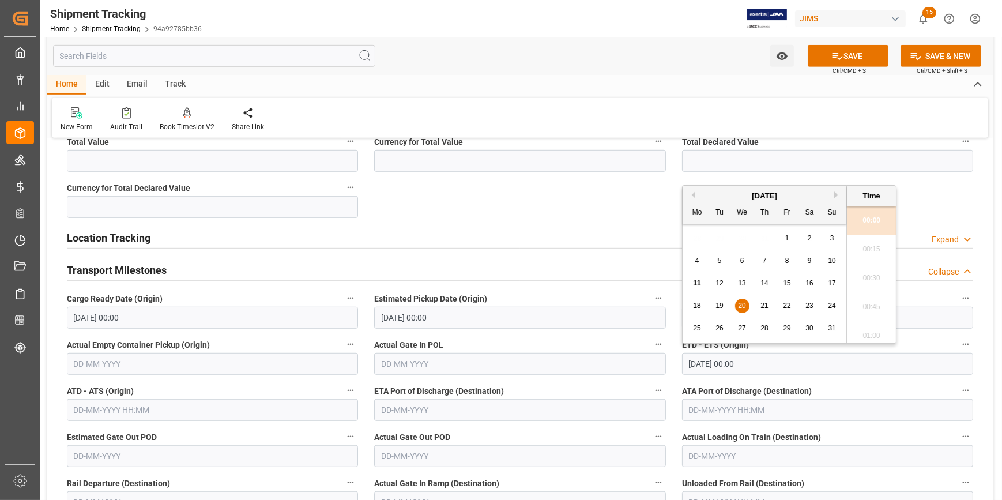
click at [698, 328] on span "25" at bounding box center [696, 328] width 7 height 8
type input "25-08-2025 00:00"
click at [415, 409] on input "text" at bounding box center [519, 410] width 291 height 22
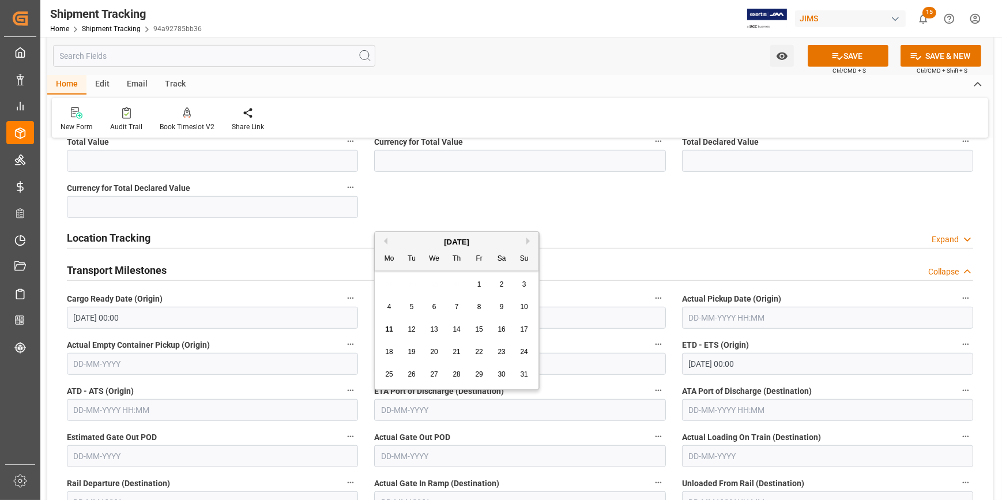
click at [529, 239] on button "Next Month" at bounding box center [529, 240] width 7 height 7
click at [414, 303] on div "9" at bounding box center [412, 307] width 14 height 14
type input "09-09-2025"
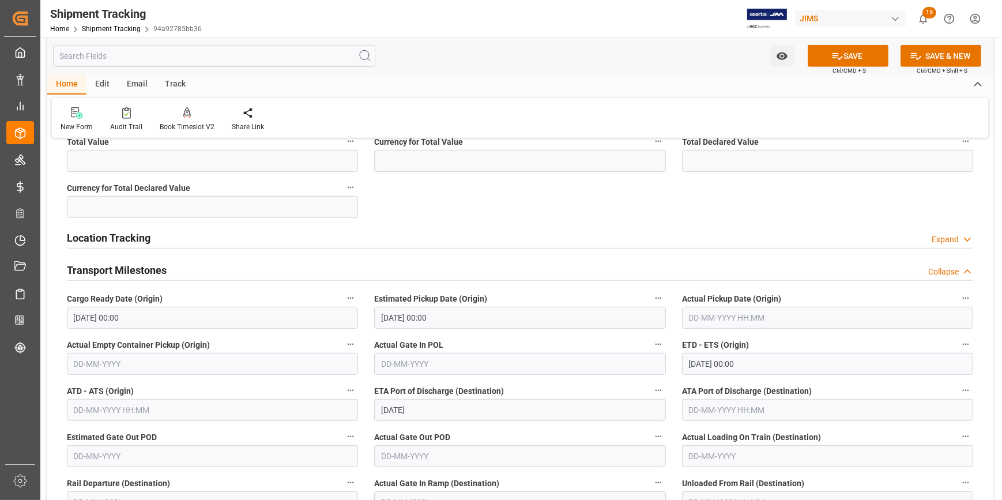
click at [535, 388] on label "ETA Port of Discharge (Destination)" at bounding box center [519, 391] width 291 height 16
click at [651, 388] on button "ETA Port of Discharge (Destination)" at bounding box center [658, 390] width 15 height 15
click at [531, 386] on div at bounding box center [501, 250] width 1002 height 500
click at [545, 421] on div "ETA Port of Discharge (Destination) 09-09-2025" at bounding box center [519, 402] width 307 height 46
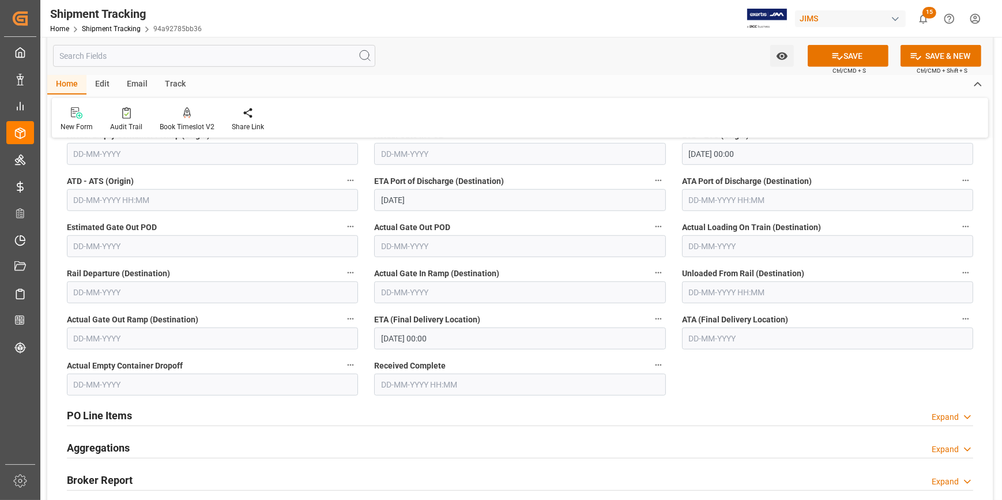
click at [459, 337] on input "30-09-2025 00:00" at bounding box center [519, 338] width 291 height 22
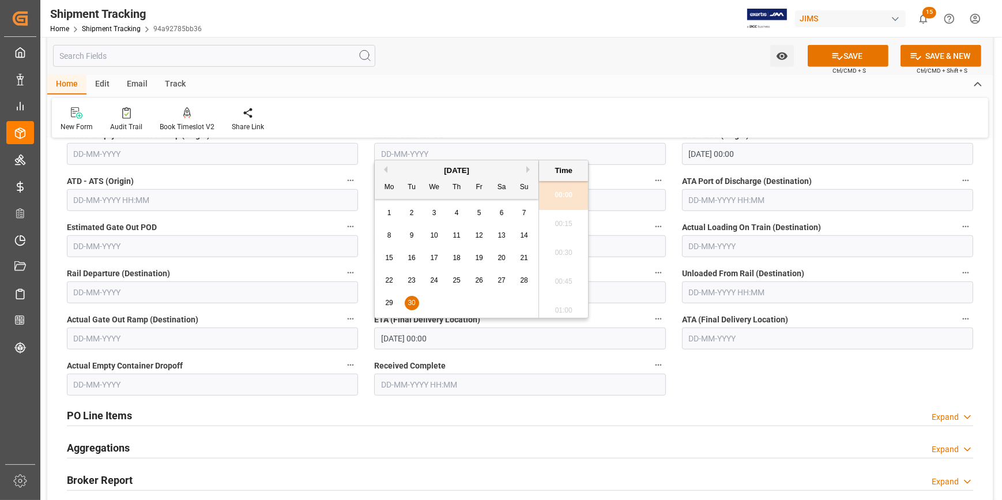
click at [459, 337] on input "30-09-2025 00:00" at bounding box center [519, 338] width 291 height 22
click at [847, 52] on button "SAVE" at bounding box center [847, 56] width 81 height 22
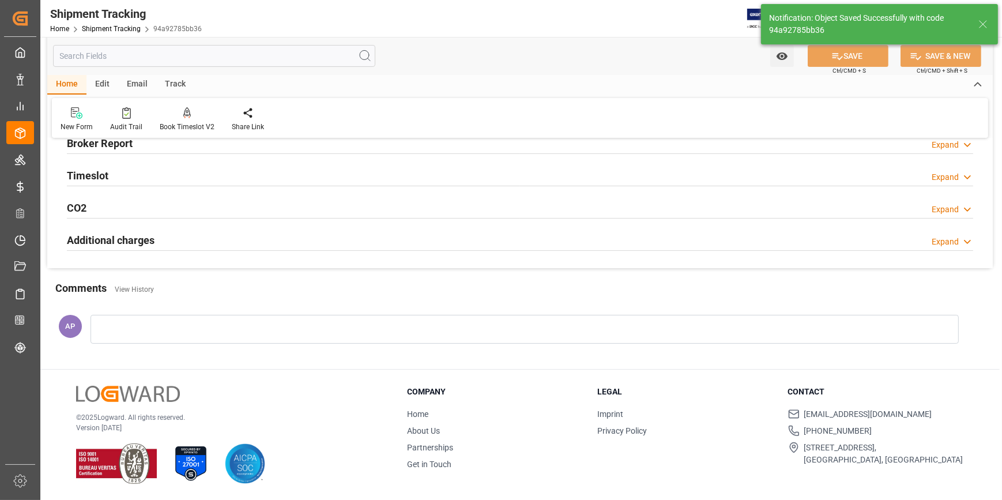
scroll to position [267, 0]
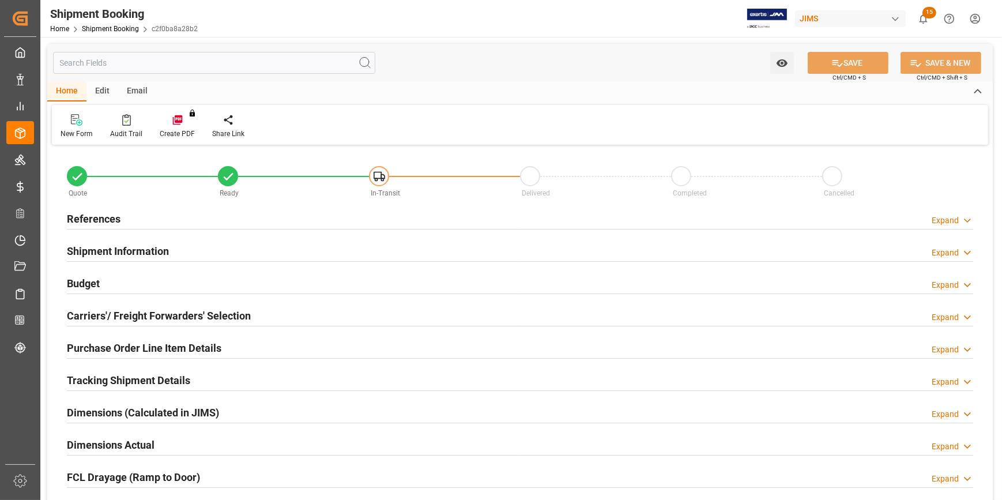
type input "0"
click at [222, 372] on div "Tracking Shipment Details Expand" at bounding box center [520, 379] width 906 height 22
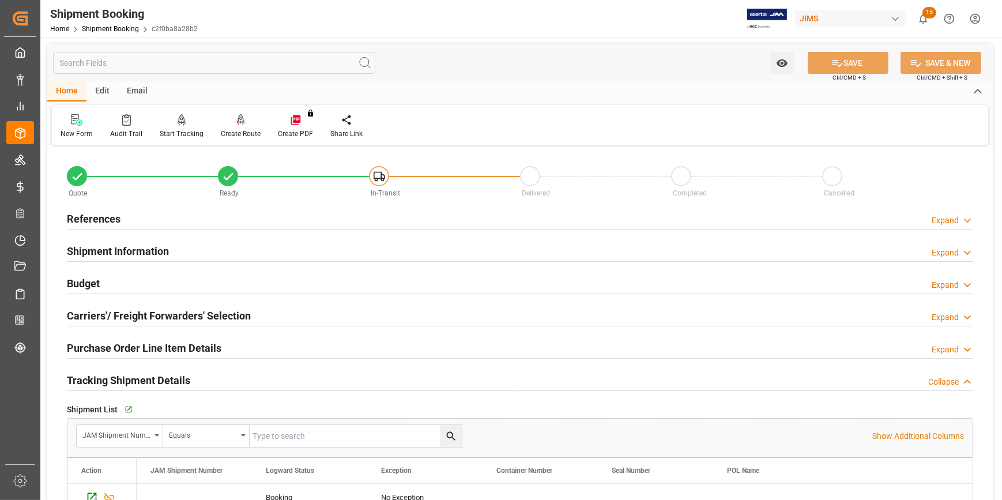
click at [222, 371] on div "Tracking Shipment Details Collapse" at bounding box center [520, 379] width 906 height 22
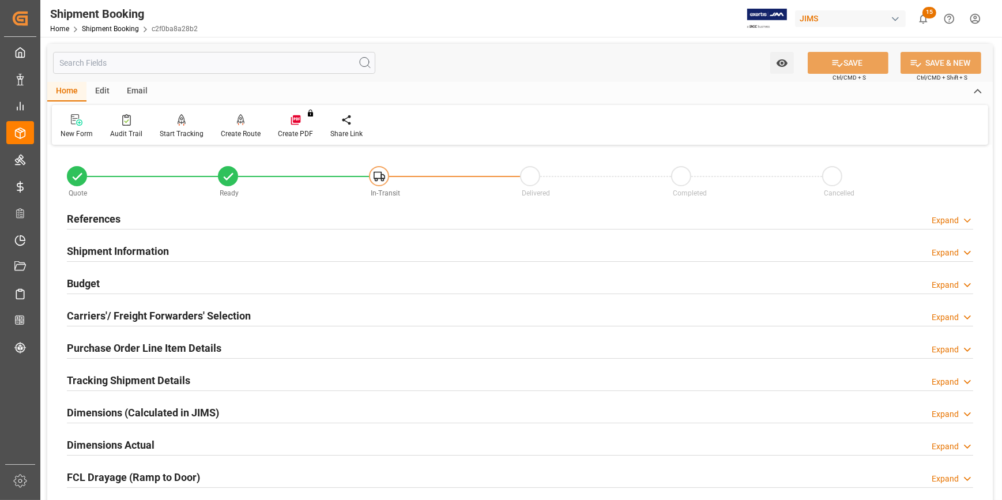
click at [177, 437] on div "Dimensions Actual Expand" at bounding box center [520, 444] width 906 height 22
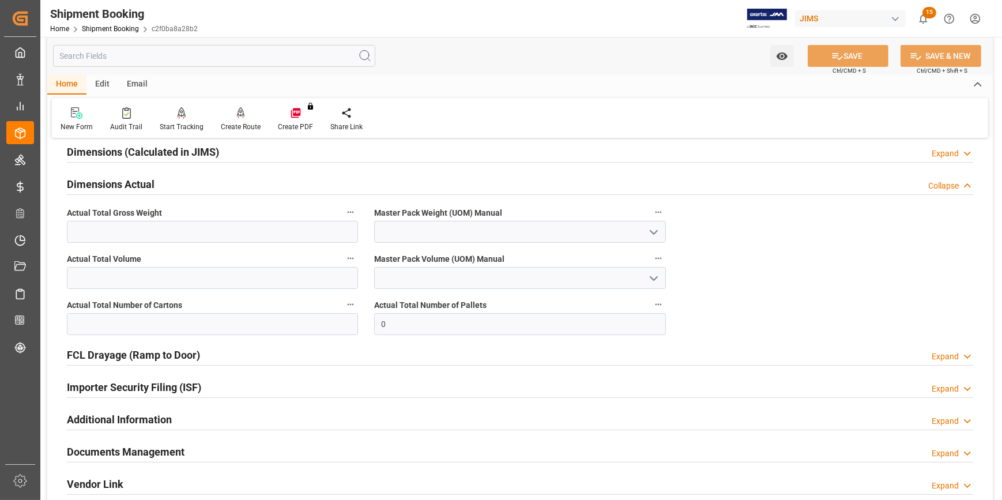
scroll to position [262, 0]
click at [231, 388] on div "Importer Security Filing (ISF) Expand" at bounding box center [520, 385] width 906 height 22
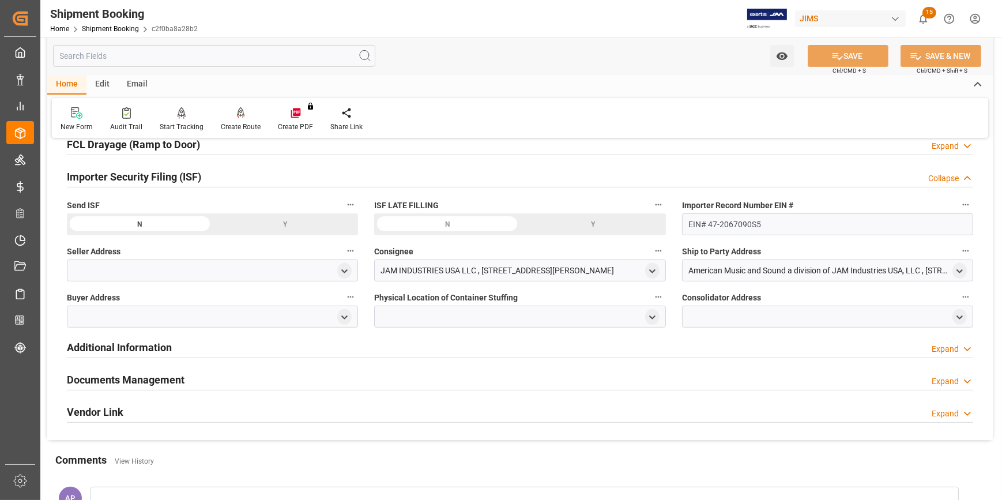
scroll to position [471, 0]
click at [346, 268] on icon "open menu" at bounding box center [344, 271] width 10 height 10
click at [147, 303] on input at bounding box center [196, 304] width 240 height 22
type input "global"
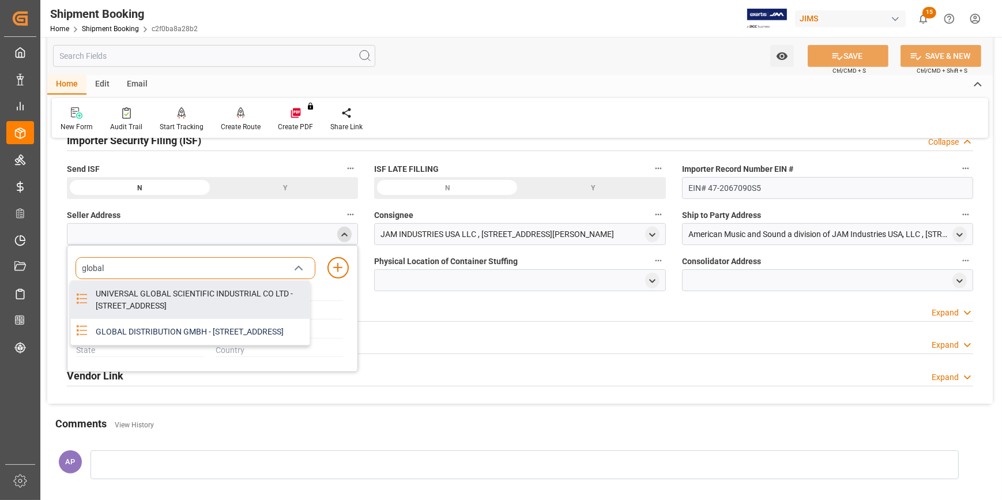
scroll to position [524, 0]
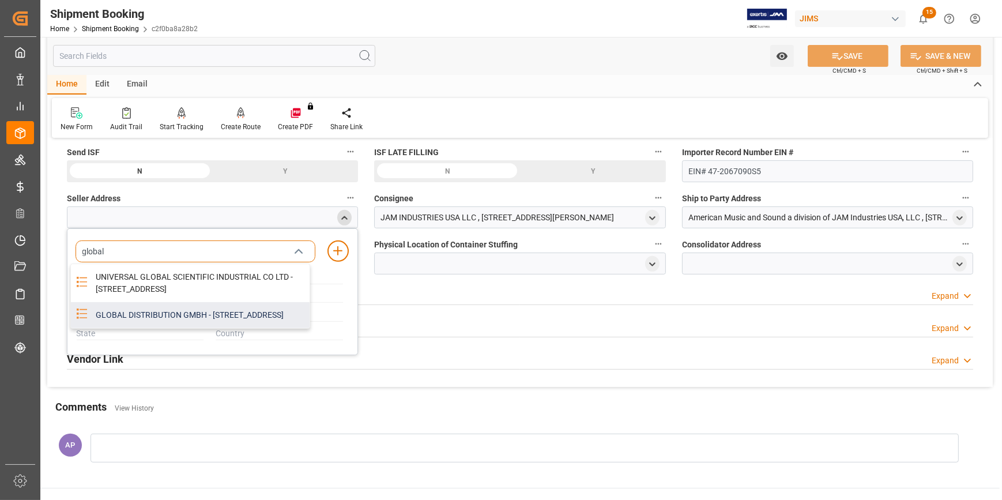
click at [173, 328] on div "GLOBAL DISTRIBUTION GMBH - [STREET_ADDRESS]" at bounding box center [199, 315] width 221 height 26
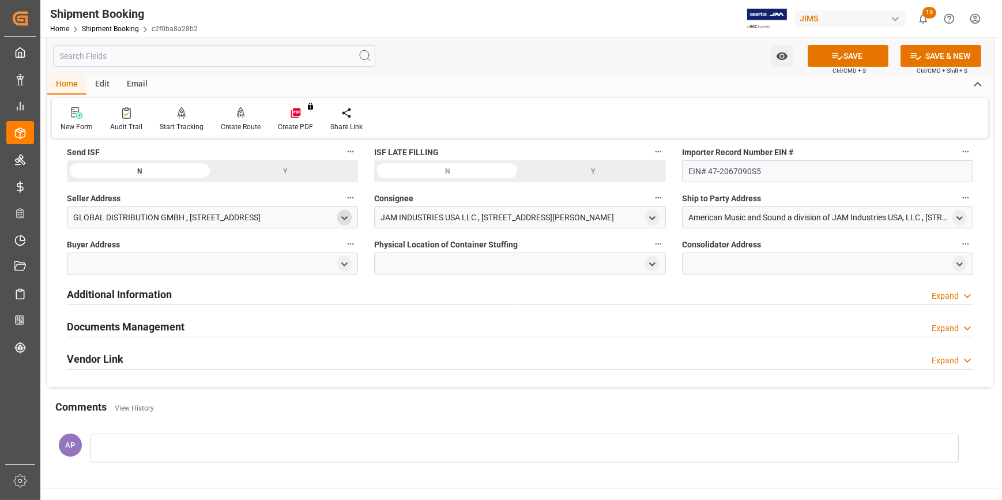
click at [346, 214] on icon "open menu" at bounding box center [344, 218] width 10 height 10
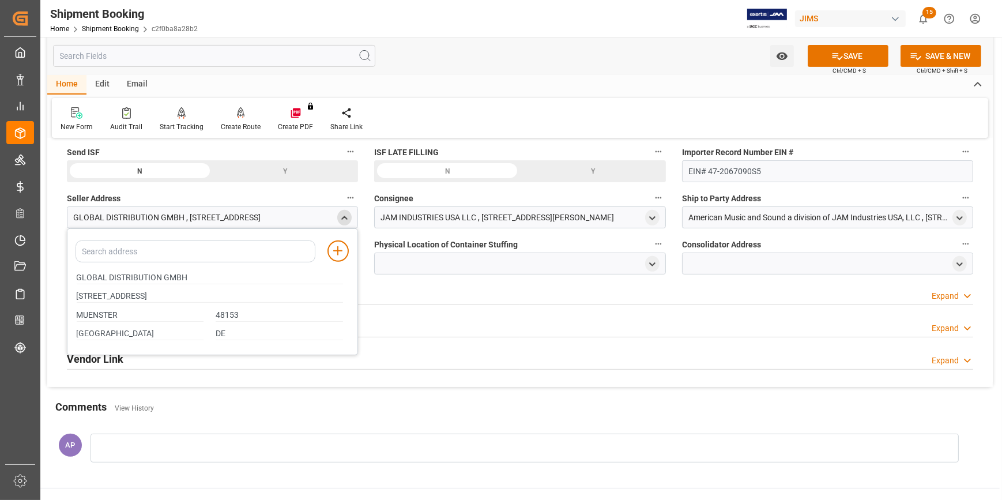
click at [346, 214] on icon "close menu" at bounding box center [344, 218] width 10 height 10
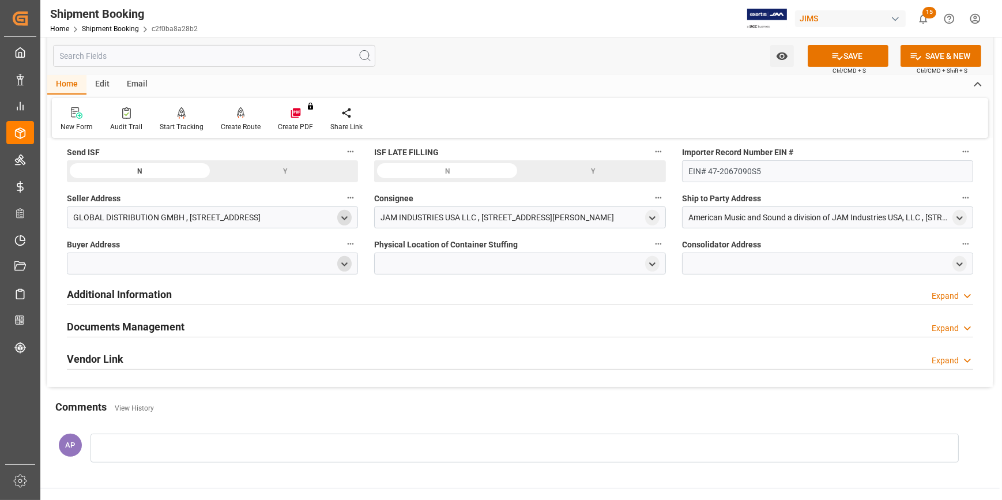
click at [339, 262] on icon "open menu" at bounding box center [344, 264] width 10 height 10
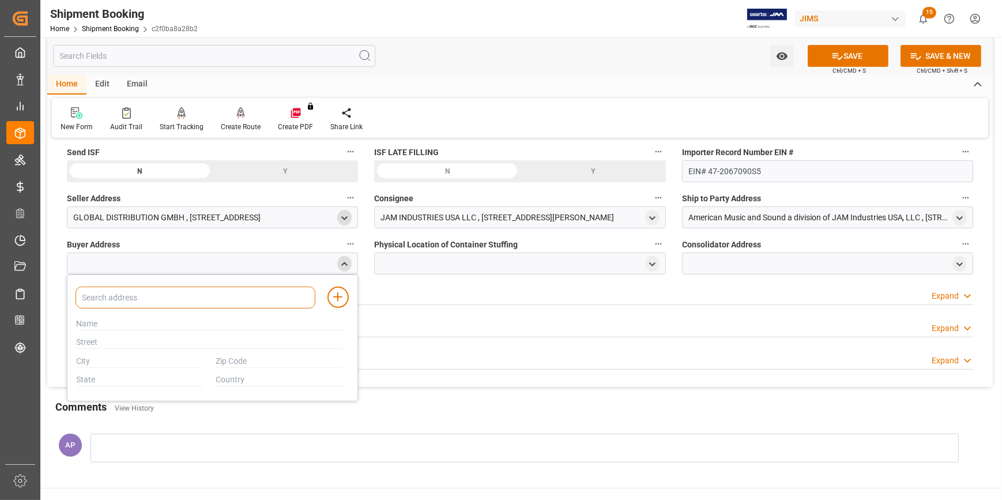
click at [162, 298] on input at bounding box center [196, 297] width 240 height 22
type input "jam"
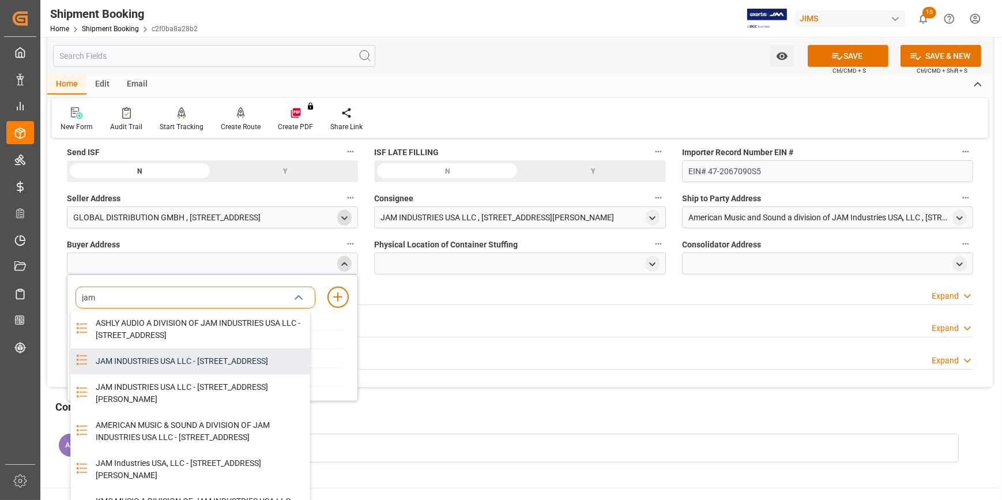
click at [173, 374] on div "JAM INDUSTRIES USA LLC - 154 WOODLAWN RD, BERLIN, CT, US, 06037" at bounding box center [199, 361] width 221 height 26
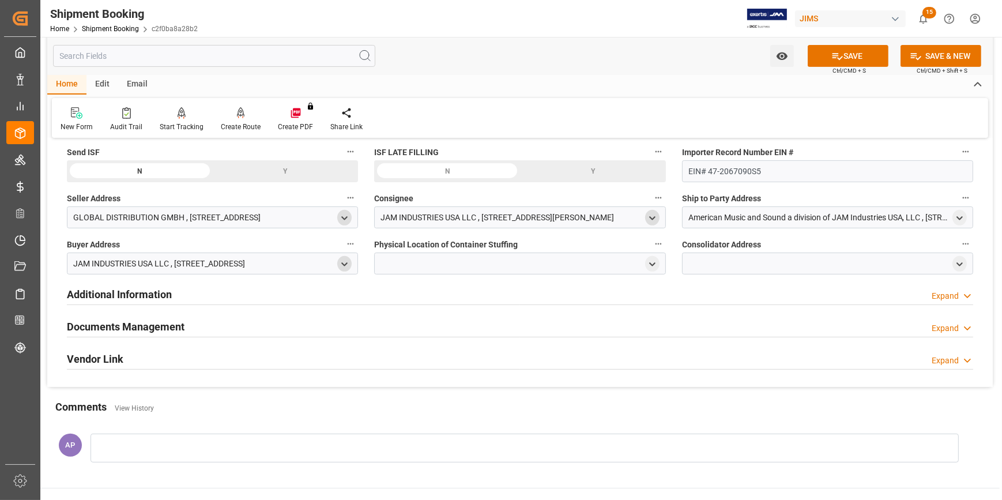
click at [651, 219] on icon "open menu" at bounding box center [652, 218] width 10 height 10
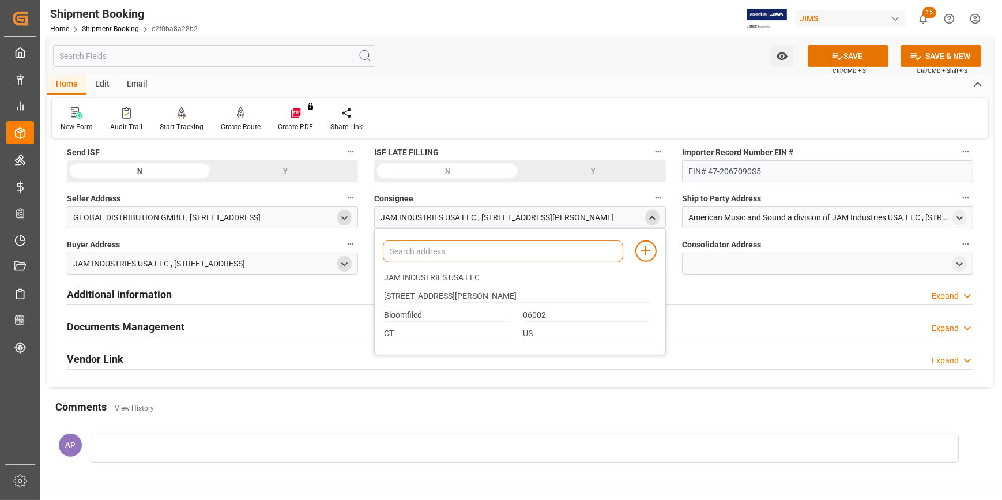
click at [462, 253] on input at bounding box center [503, 251] width 240 height 22
type input "JAM"
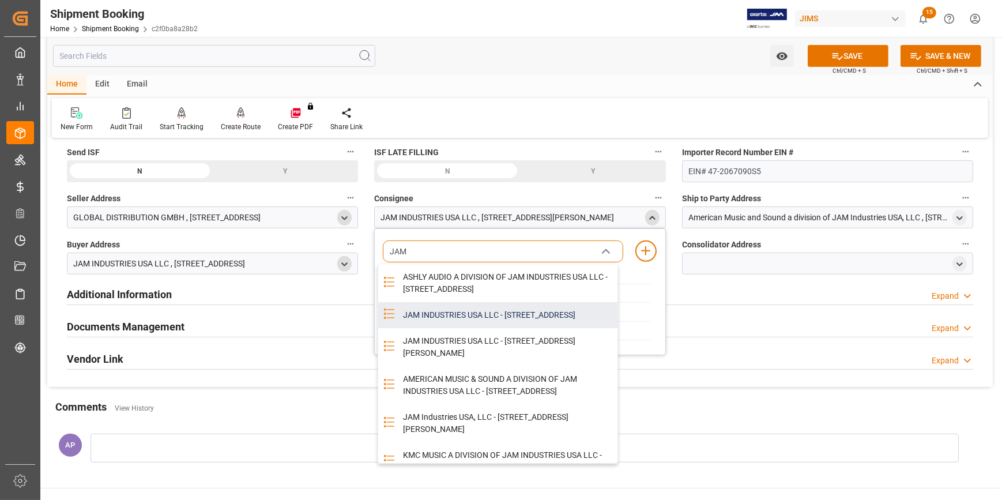
click at [434, 327] on div "JAM INDUSTRIES USA LLC - 154 WOODLAWN RD, BERLIN, CT, US, 06037" at bounding box center [506, 315] width 221 height 26
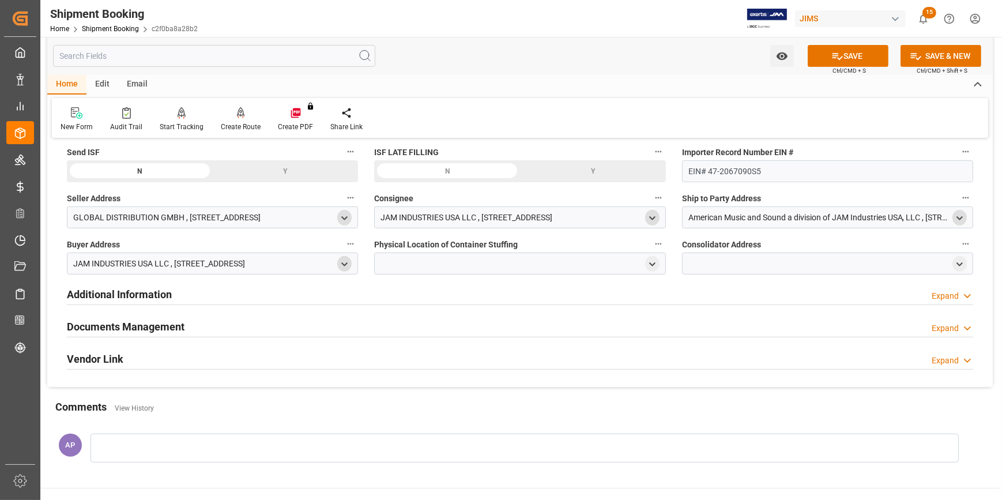
click at [958, 212] on div "open menu" at bounding box center [959, 218] width 14 height 16
click at [954, 217] on icon "open menu" at bounding box center [959, 218] width 10 height 10
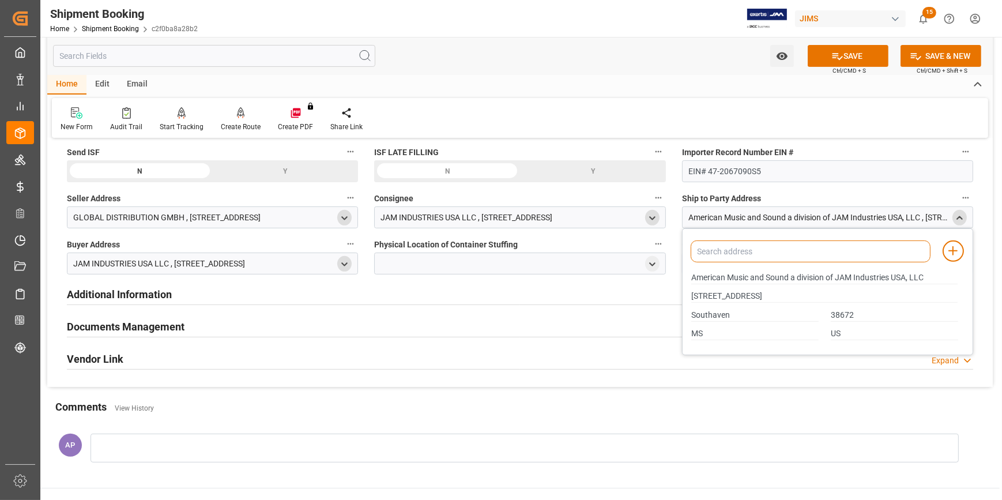
click at [813, 243] on input at bounding box center [810, 251] width 240 height 22
type input "AMERICAN"
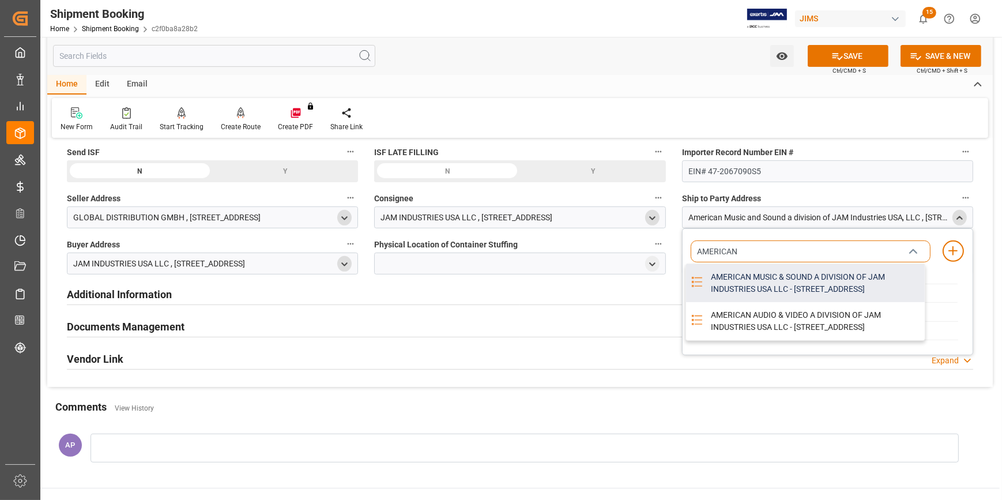
click at [802, 288] on div "AMERICAN MUSIC & SOUND A DIVISION OF JAM INDUSTRIES USA LLC - 4325 EXECUTIVE DR…" at bounding box center [814, 283] width 221 height 38
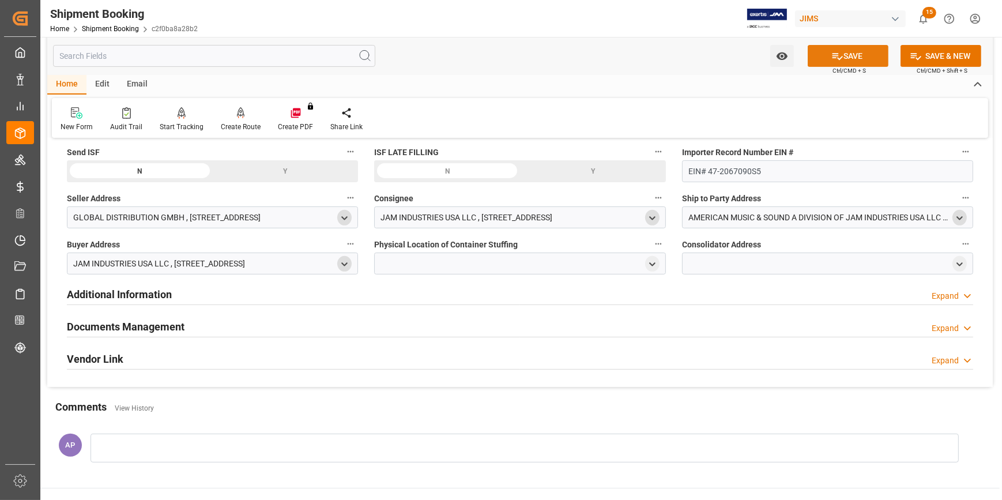
click at [849, 57] on button "SAVE" at bounding box center [847, 56] width 81 height 22
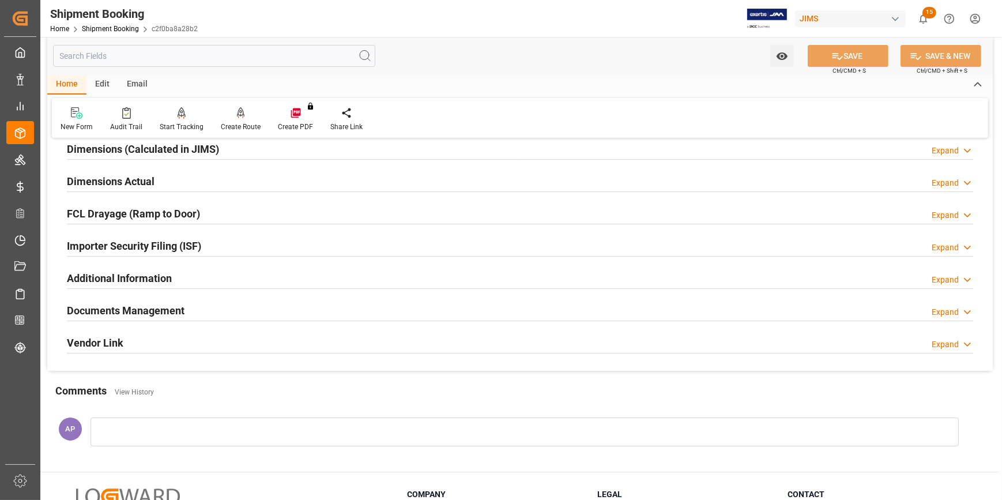
scroll to position [259, 0]
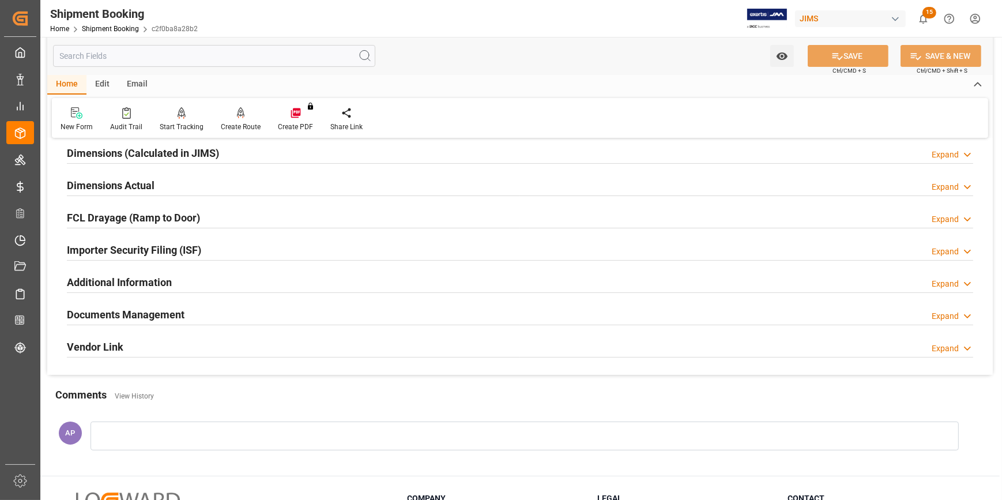
click at [276, 247] on div "Importer Security Filing (ISF) Expand" at bounding box center [520, 249] width 906 height 22
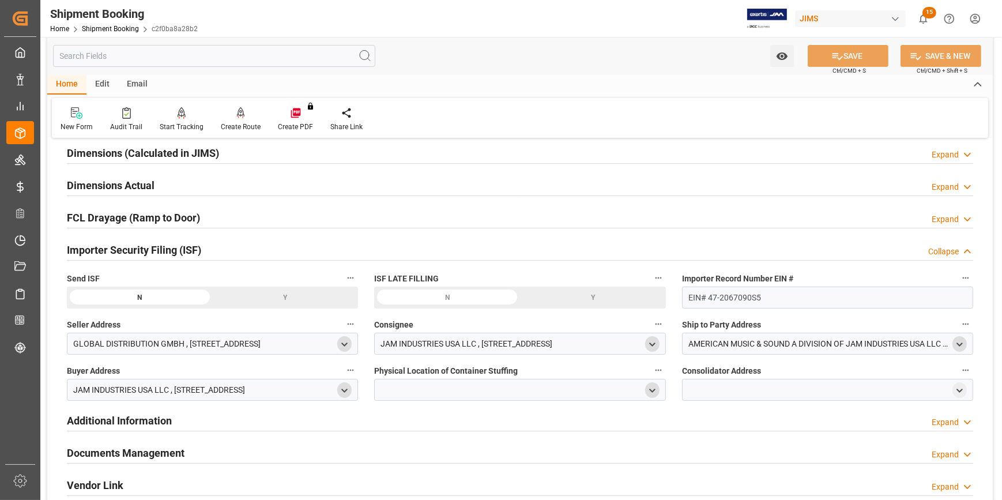
click at [648, 387] on icon "open menu" at bounding box center [652, 391] width 10 height 10
click at [440, 427] on input at bounding box center [503, 424] width 240 height 22
paste input "CONTAINER"
type input "CONTAINER"
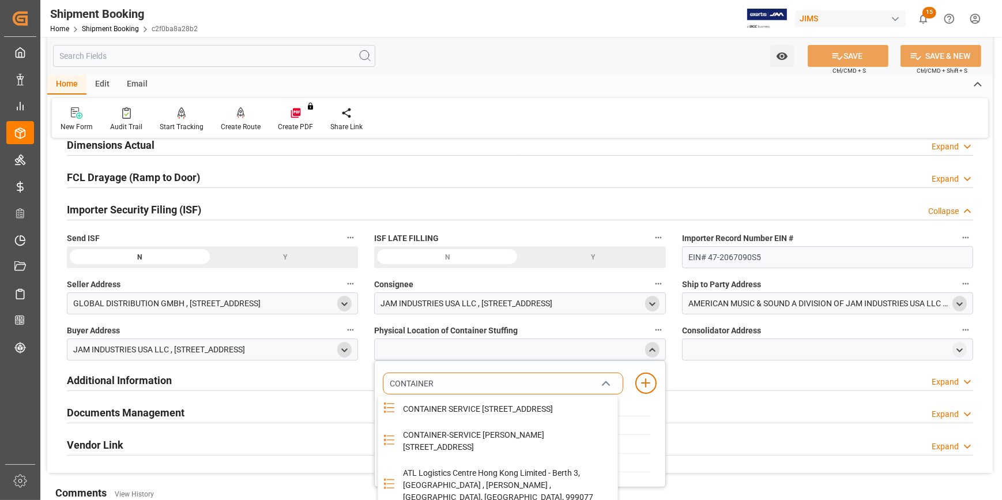
scroll to position [364, 0]
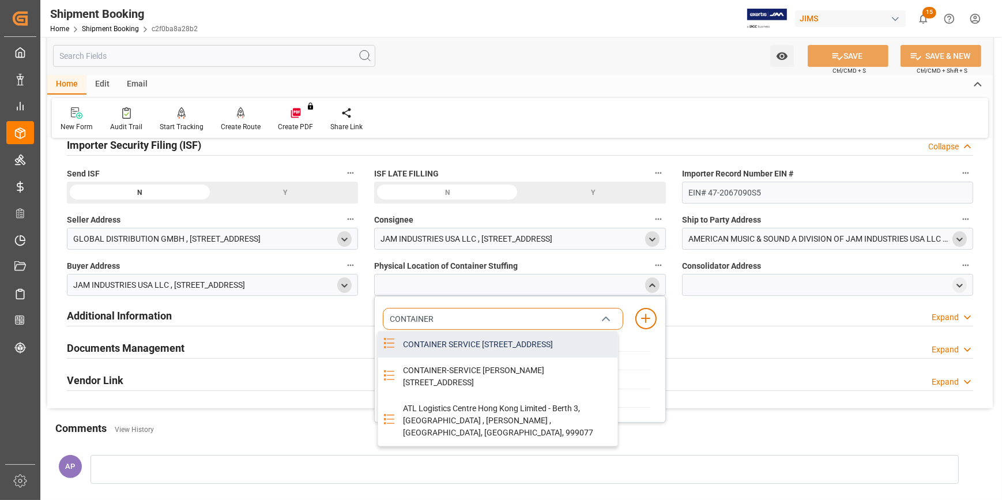
click at [499, 354] on div "CONTAINER SERVICE FRIEDRICH - SUEDWESTSTR 33, BREMEN, BREMEN, DE, 28237" at bounding box center [506, 344] width 221 height 26
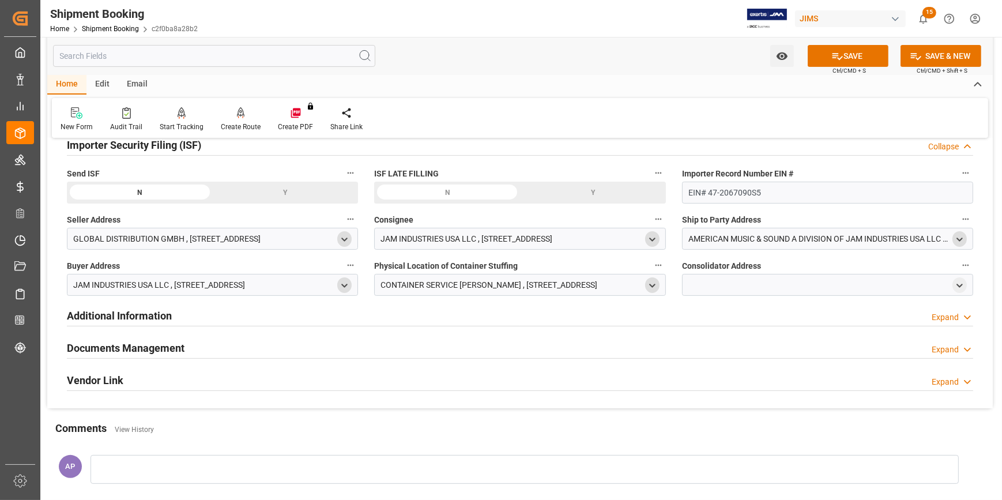
click at [651, 282] on icon "open menu" at bounding box center [652, 286] width 10 height 10
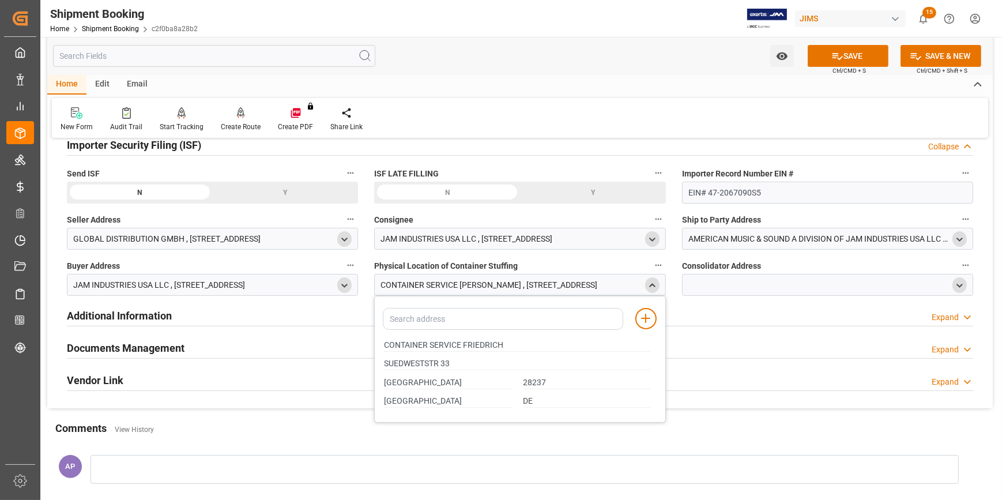
click at [962, 281] on icon "open menu" at bounding box center [959, 286] width 10 height 10
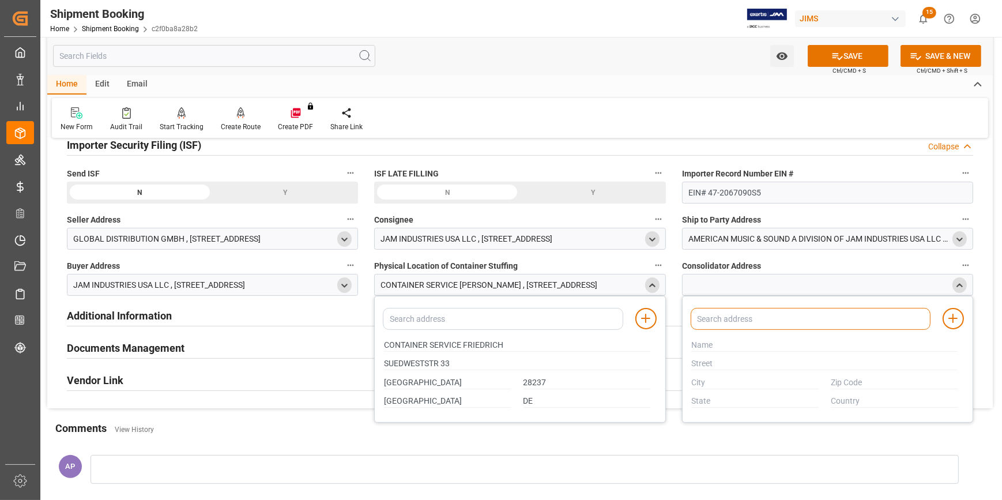
click at [799, 317] on input at bounding box center [810, 319] width 240 height 22
type input "CONTAINER"
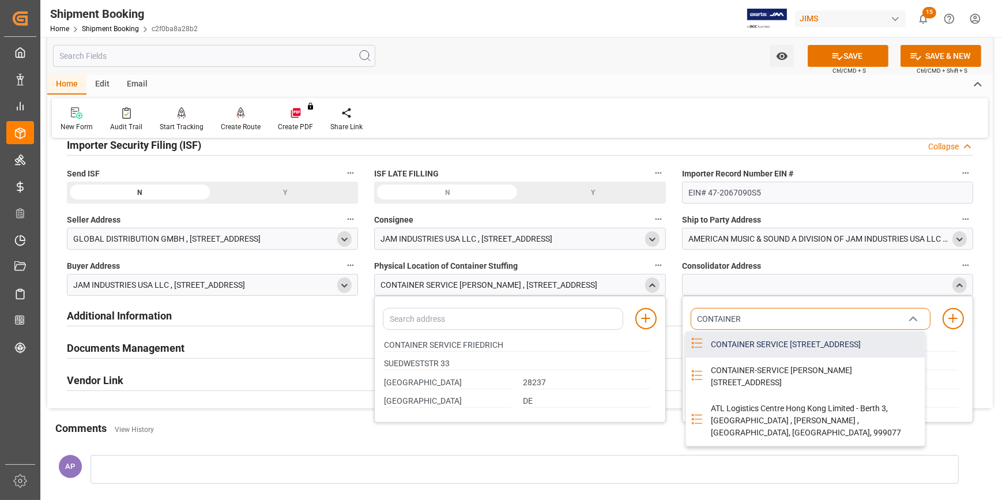
click at [802, 348] on div "CONTAINER SERVICE FRIEDRICH - SUEDWESTSTR 33, BREMEN, BREMEN, DE, 28237" at bounding box center [814, 344] width 221 height 26
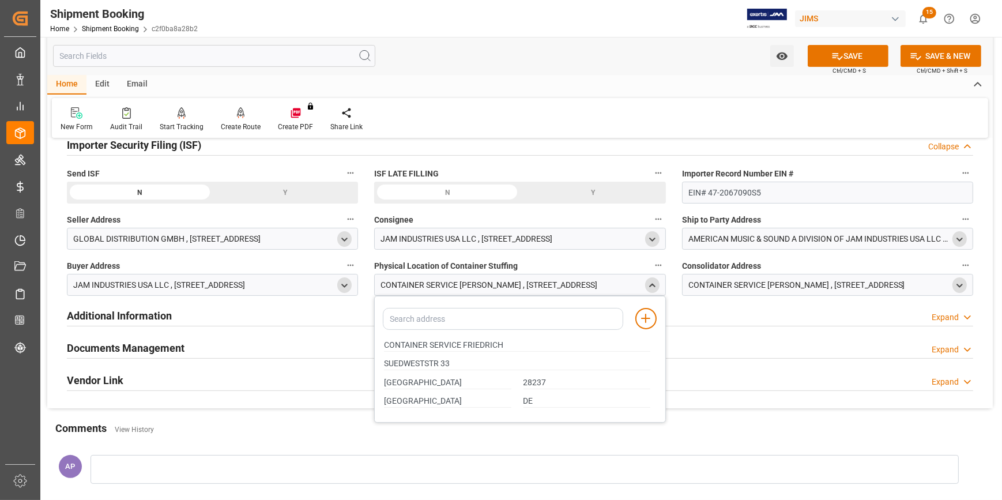
click at [964, 281] on div "open menu" at bounding box center [959, 285] width 14 height 16
click at [960, 286] on polyline "open menu" at bounding box center [959, 285] width 5 height 2
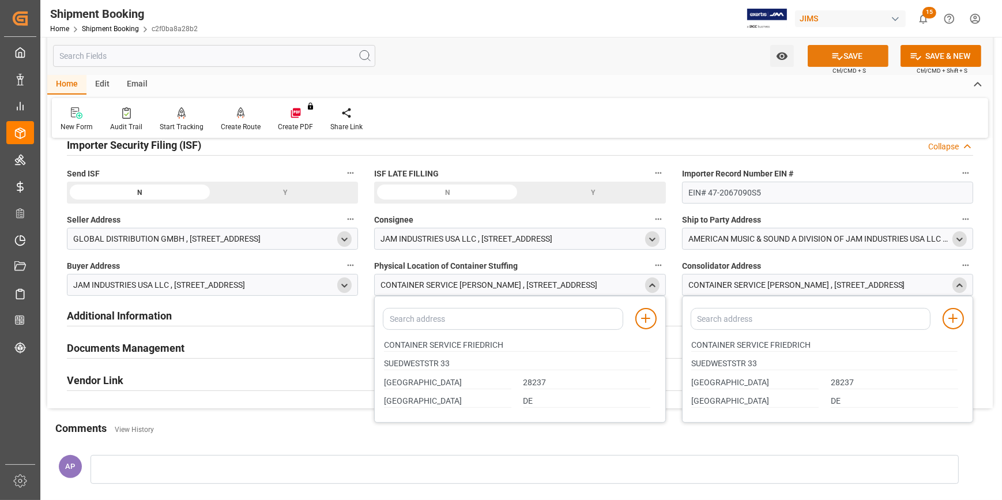
click at [864, 49] on button "SAVE" at bounding box center [847, 56] width 81 height 22
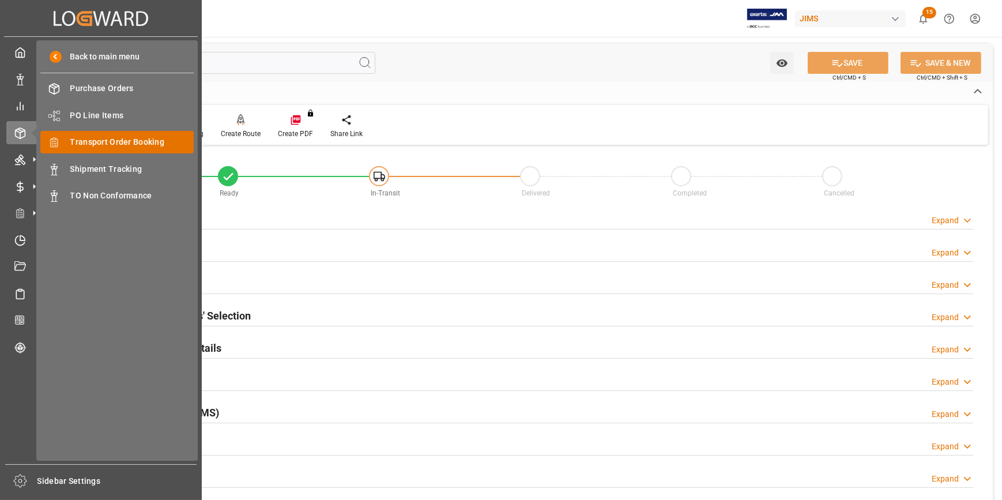
click at [112, 144] on span "Transport Order Booking" at bounding box center [132, 142] width 124 height 12
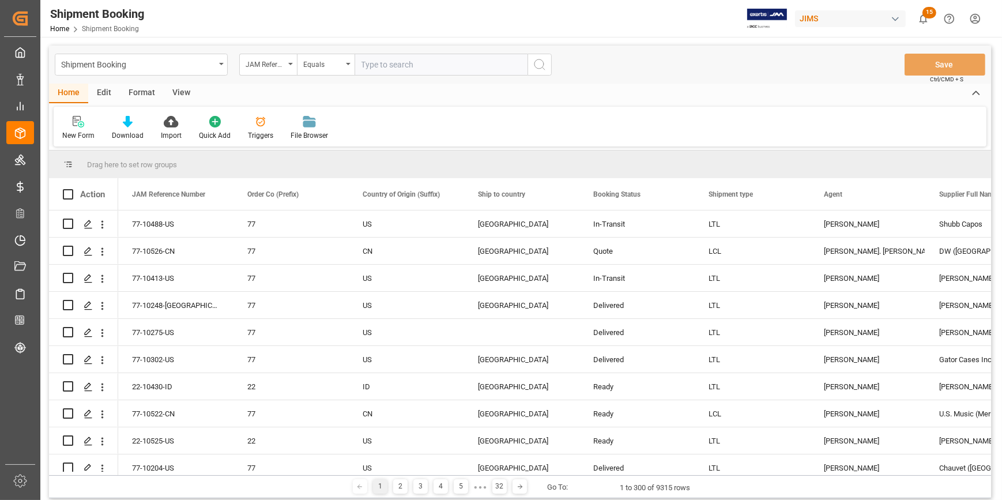
click at [392, 65] on input "text" at bounding box center [440, 65] width 173 height 22
type input "22-9496-CN"
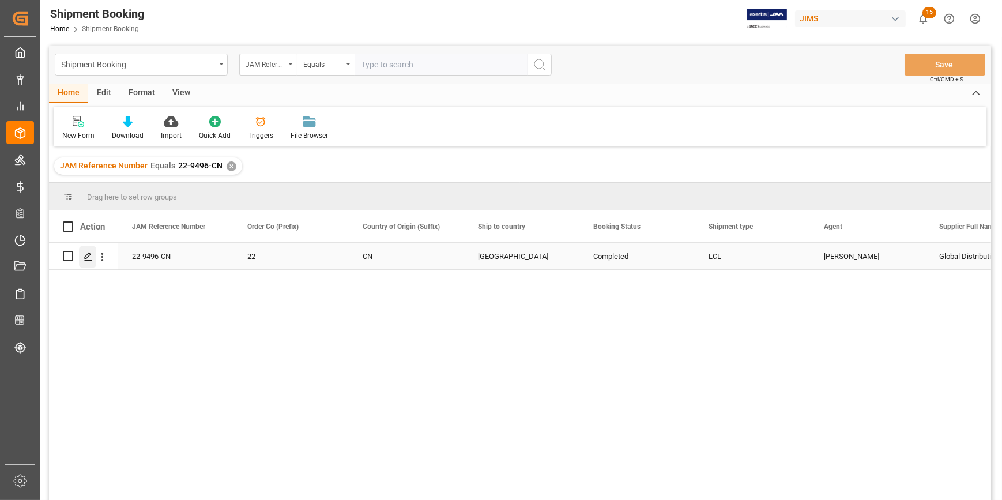
click at [84, 254] on icon "Press SPACE to select this row." at bounding box center [88, 256] width 9 height 9
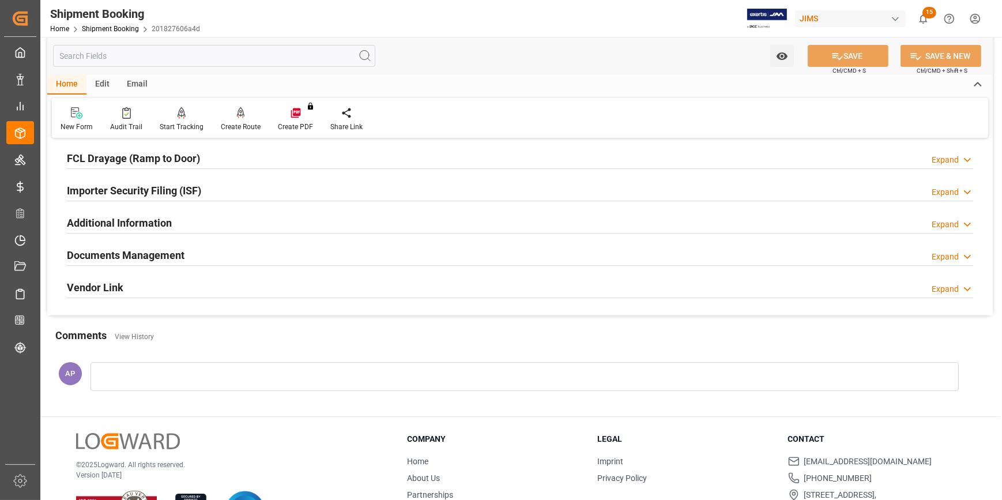
scroll to position [364, 0]
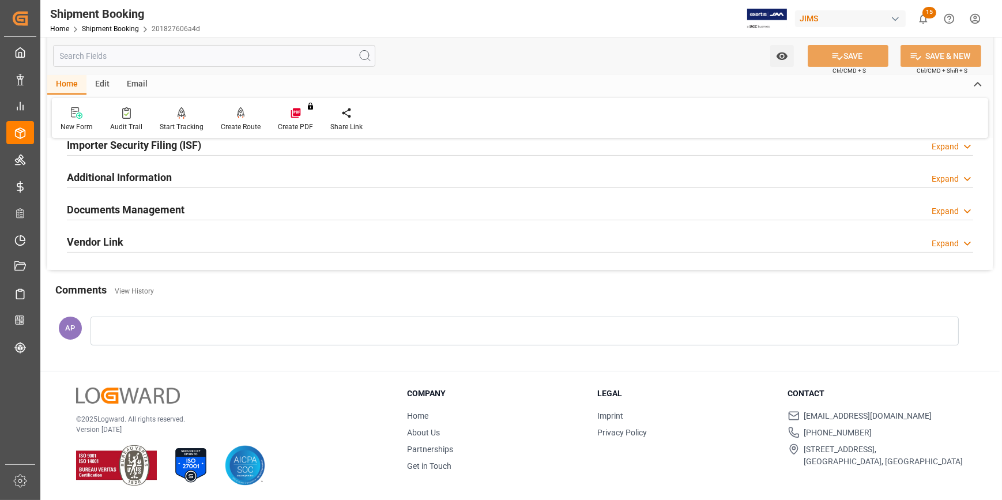
click at [325, 211] on div "Documents Management Expand" at bounding box center [520, 209] width 906 height 22
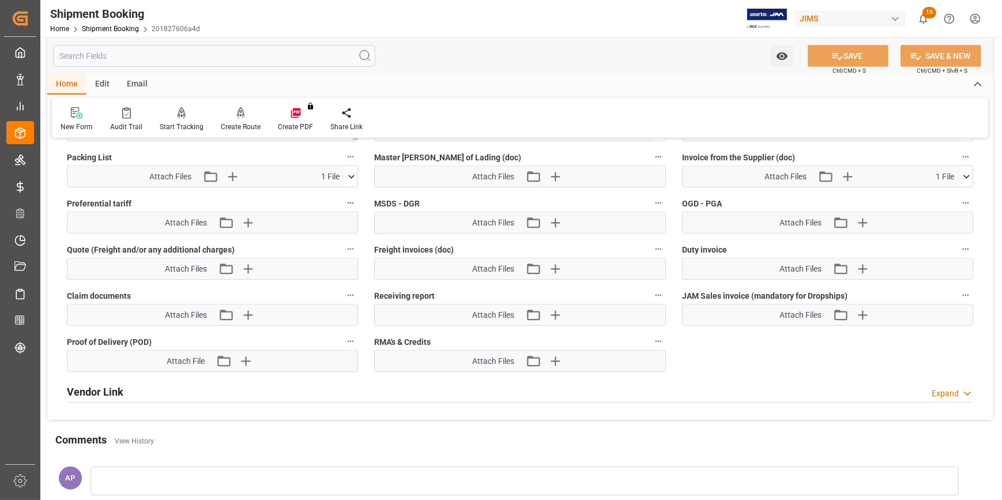
scroll to position [679, 0]
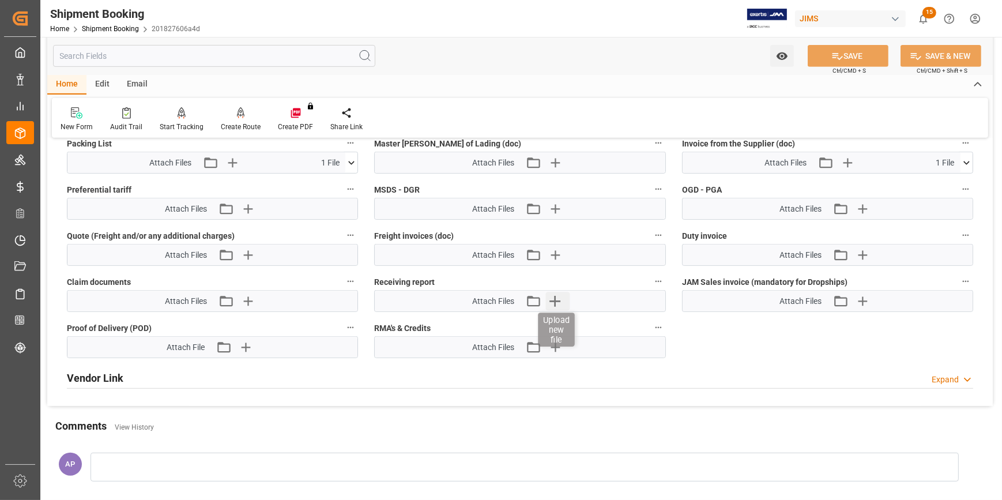
click at [554, 293] on icon "button" at bounding box center [554, 301] width 18 height 18
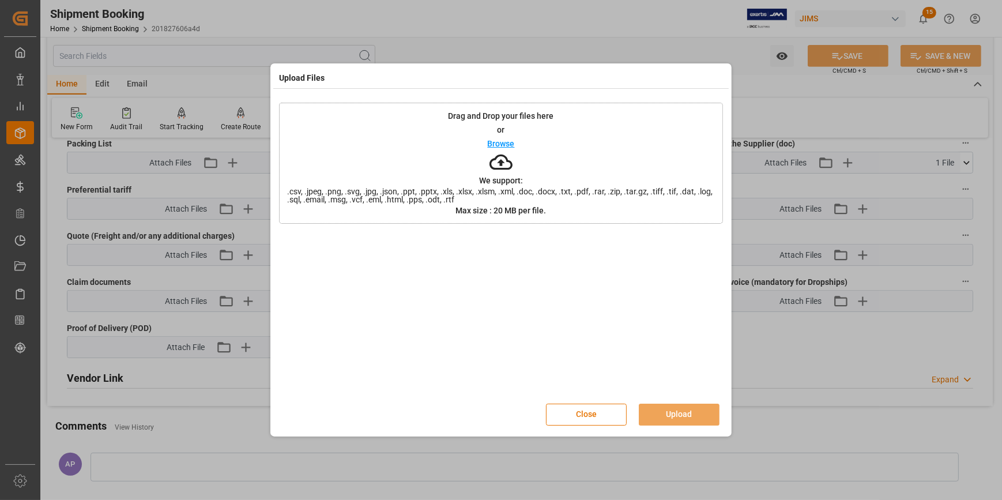
click at [504, 140] on p "Browse" at bounding box center [501, 143] width 27 height 8
click at [682, 414] on button "Upload" at bounding box center [679, 414] width 81 height 22
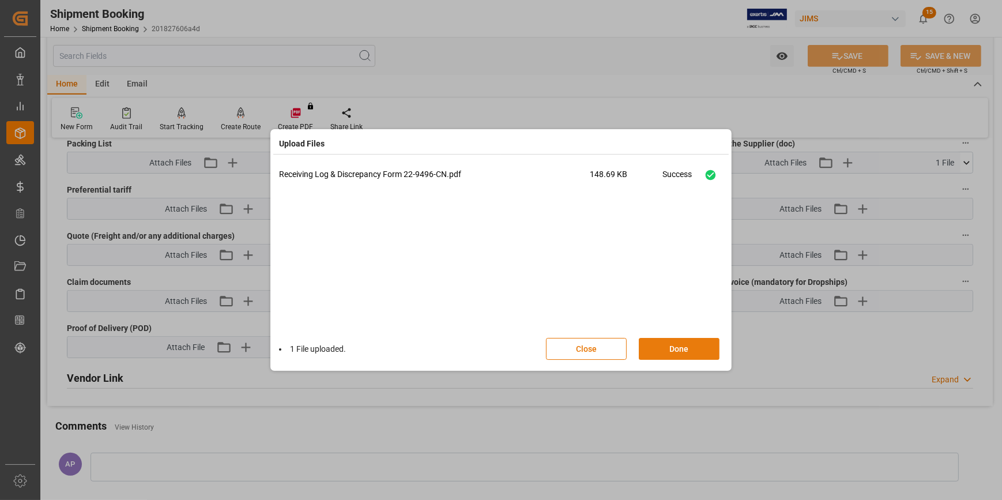
click at [680, 350] on button "Done" at bounding box center [679, 349] width 81 height 22
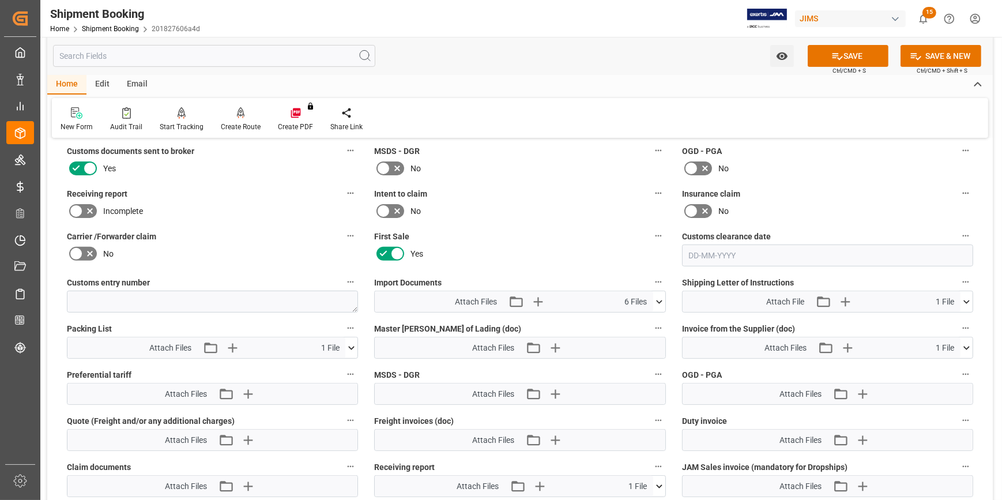
scroll to position [469, 0]
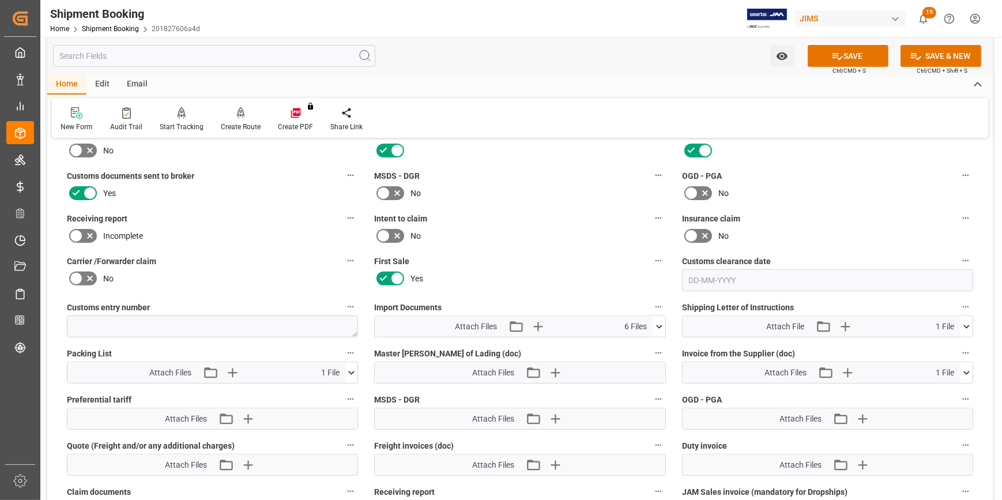
click at [86, 233] on icon at bounding box center [90, 236] width 14 height 14
click at [0, 0] on input "checkbox" at bounding box center [0, 0] width 0 height 0
click at [839, 56] on icon at bounding box center [837, 56] width 12 height 12
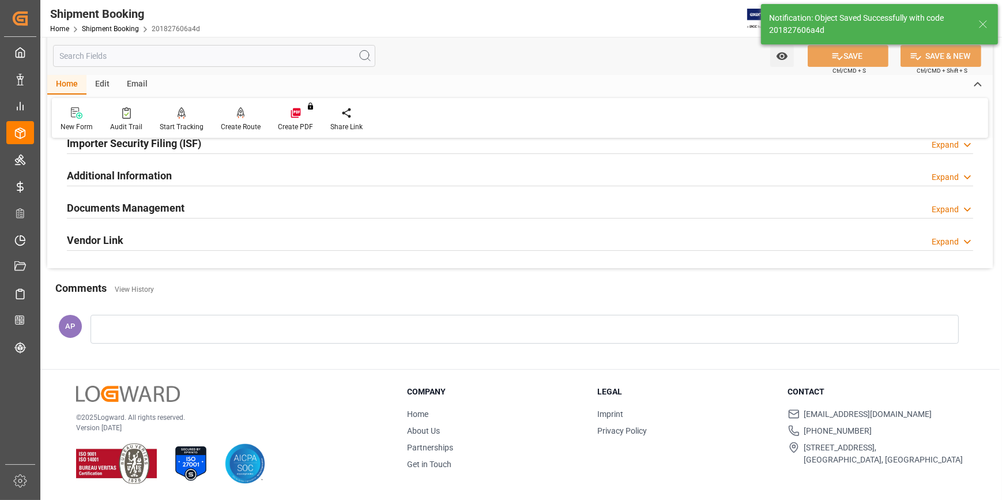
scroll to position [364, 0]
